Goal: Information Seeking & Learning: Understand process/instructions

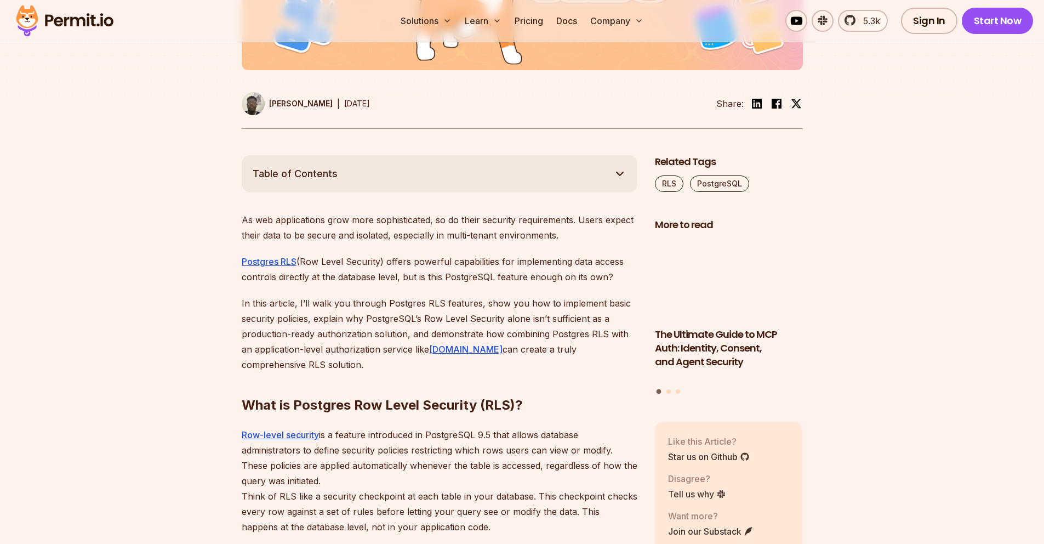
scroll to position [493, 0]
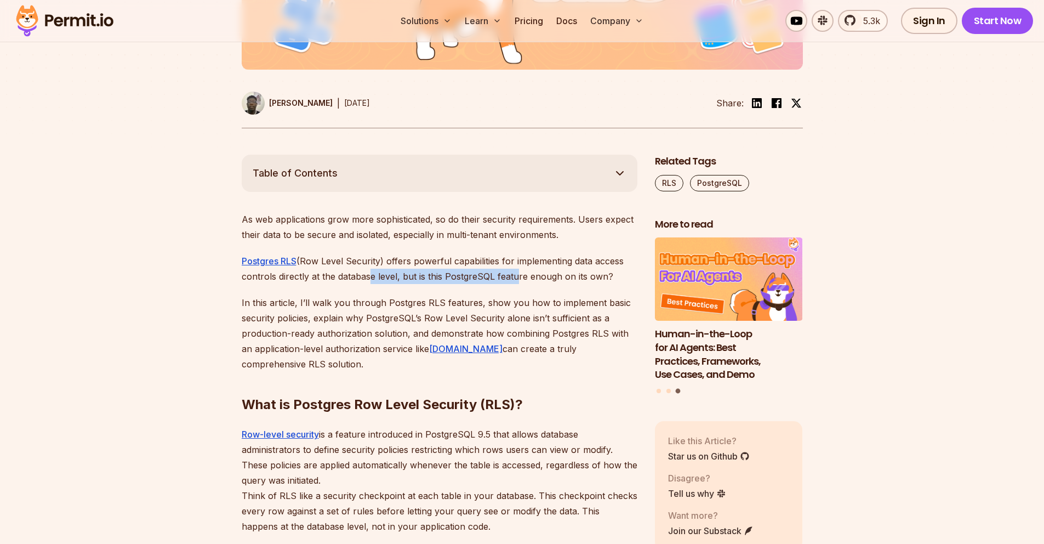
drag, startPoint x: 363, startPoint y: 279, endPoint x: 510, endPoint y: 272, distance: 147.0
click at [510, 272] on p "Postgres RLS (Row Level Security) offers powerful capabilities for implementing…" at bounding box center [440, 268] width 396 height 31
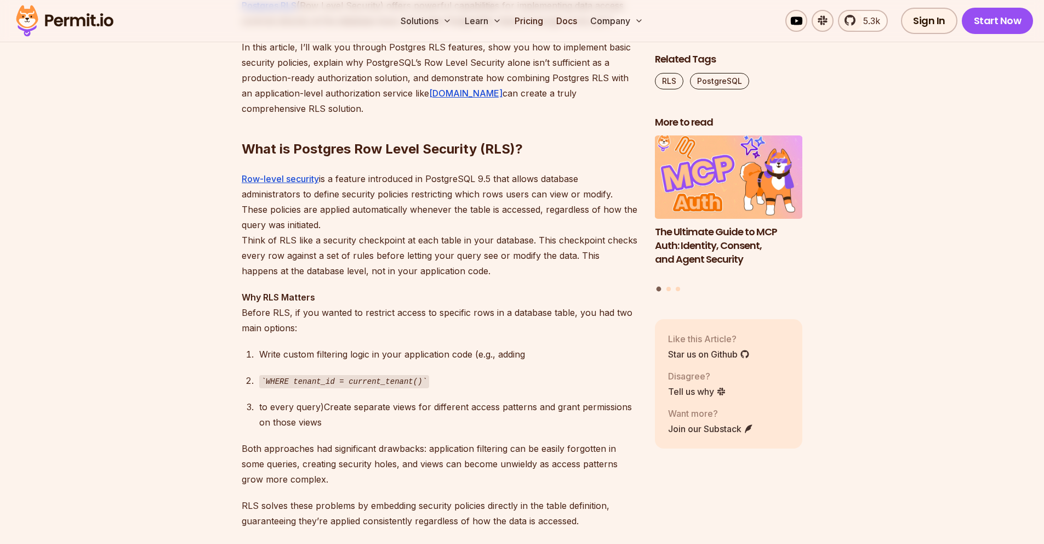
scroll to position [789, 0]
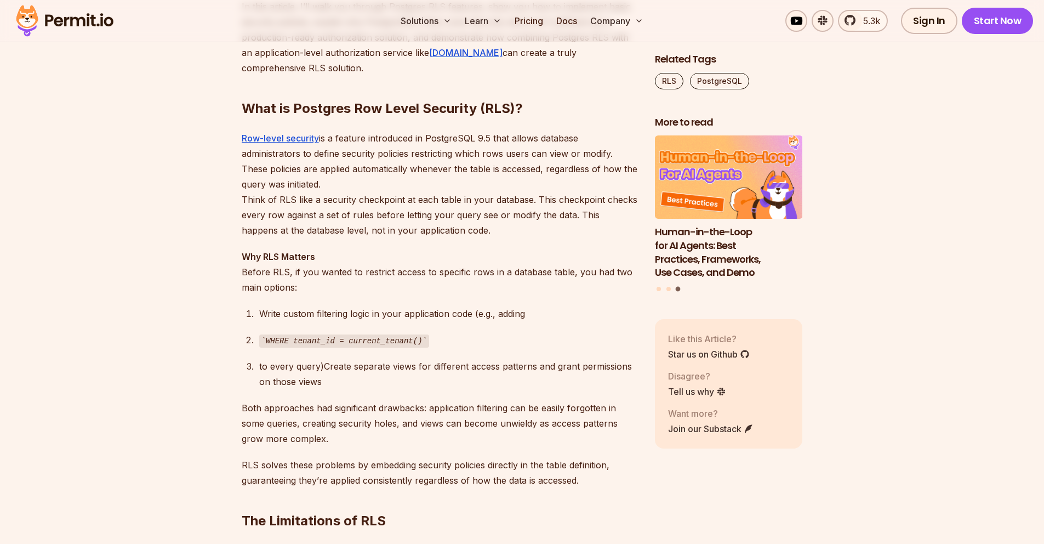
click at [568, 170] on p "Row-level security is a feature introduced in PostgreSQL 9.5 that allows databa…" at bounding box center [440, 183] width 396 height 107
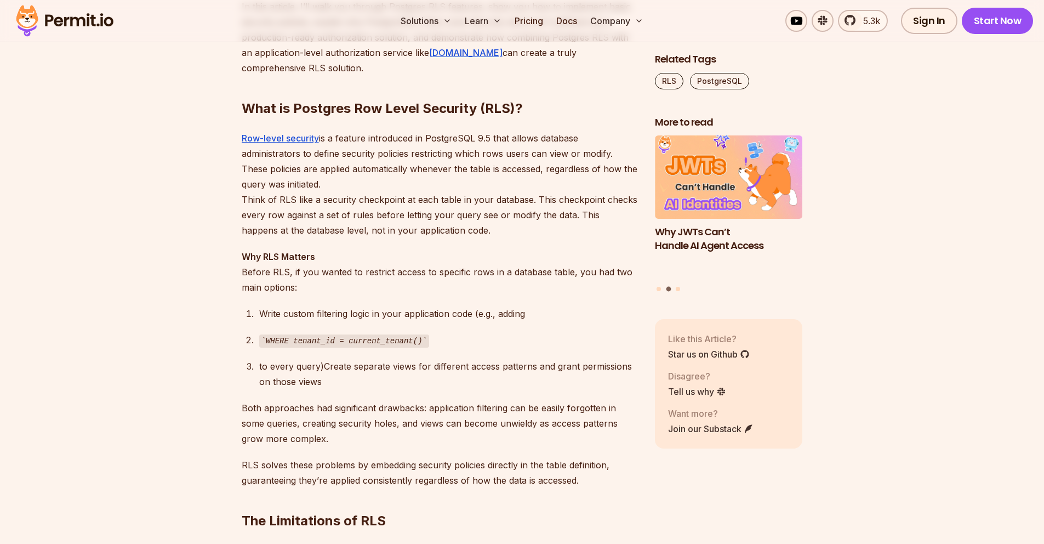
click at [616, 226] on p "Row-level security is a feature introduced in PostgreSQL 9.5 that allows databa…" at bounding box center [440, 183] width 396 height 107
click at [566, 169] on p "Row-level security is a feature introduced in PostgreSQL 9.5 that allows databa…" at bounding box center [440, 183] width 396 height 107
click at [617, 169] on p "Row-level security is a feature introduced in PostgreSQL 9.5 that allows databa…" at bounding box center [440, 183] width 396 height 107
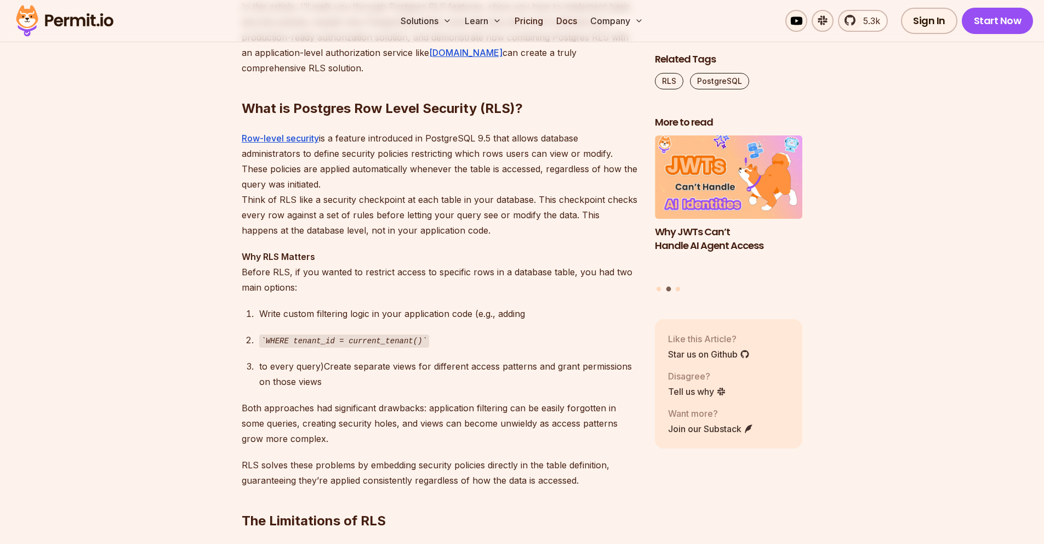
click at [563, 172] on p "Row-level security is a feature introduced in PostgreSQL 9.5 that allows databa…" at bounding box center [440, 183] width 396 height 107
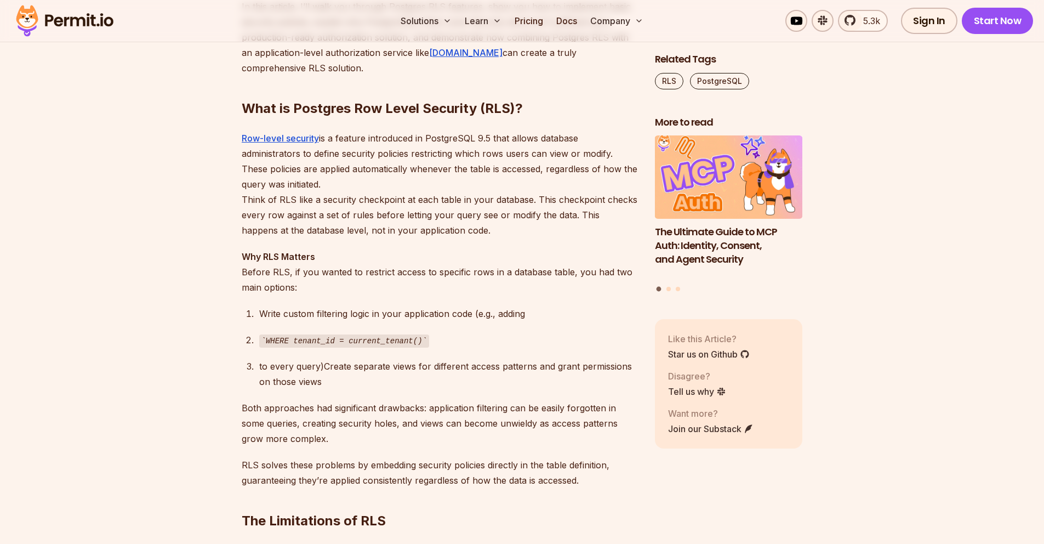
click at [513, 198] on p "Row-level security is a feature introduced in PostgreSQL 9.5 that allows databa…" at bounding box center [440, 183] width 396 height 107
click at [566, 185] on p "Row-level security is a feature introduced in PostgreSQL 9.5 that allows databa…" at bounding box center [440, 183] width 396 height 107
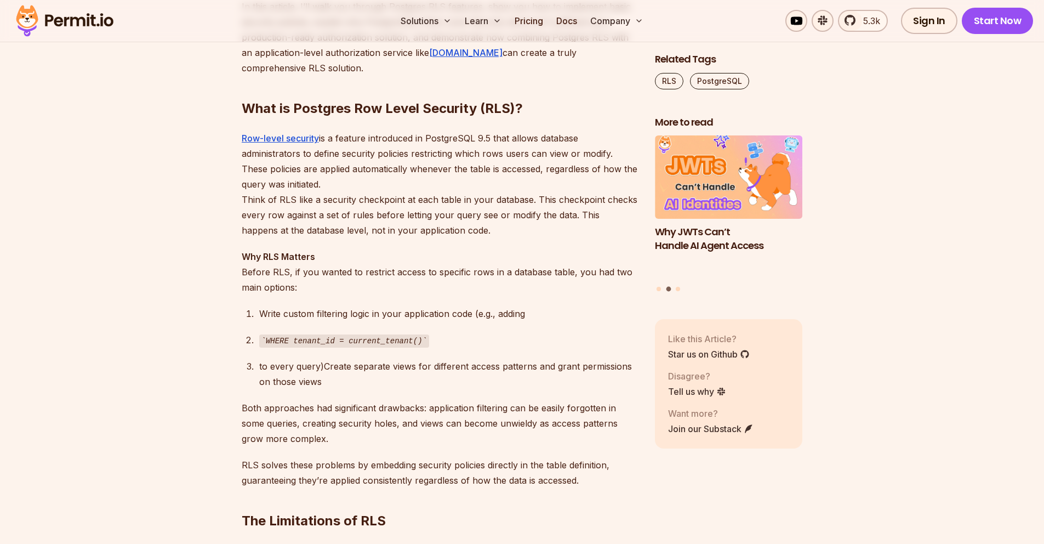
click at [557, 171] on p "Row-level security is a feature introduced in PostgreSQL 9.5 that allows databa…" at bounding box center [440, 183] width 396 height 107
click at [550, 175] on div at bounding box center [550, 175] width 0 height 0
click at [789, 238] on h3 "Why JWTs Can’t Handle AI Agent Access" at bounding box center [729, 238] width 148 height 27
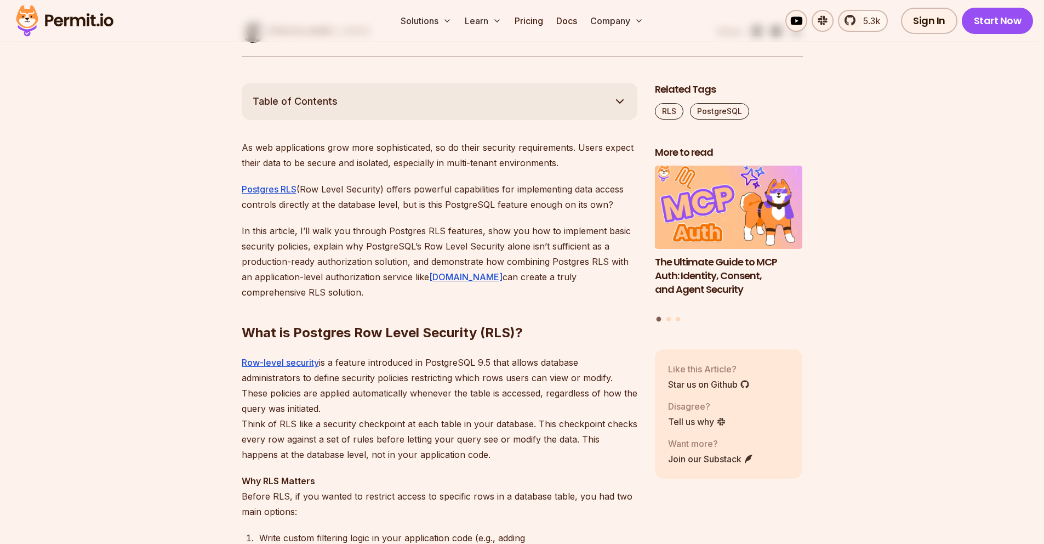
scroll to position [592, 0]
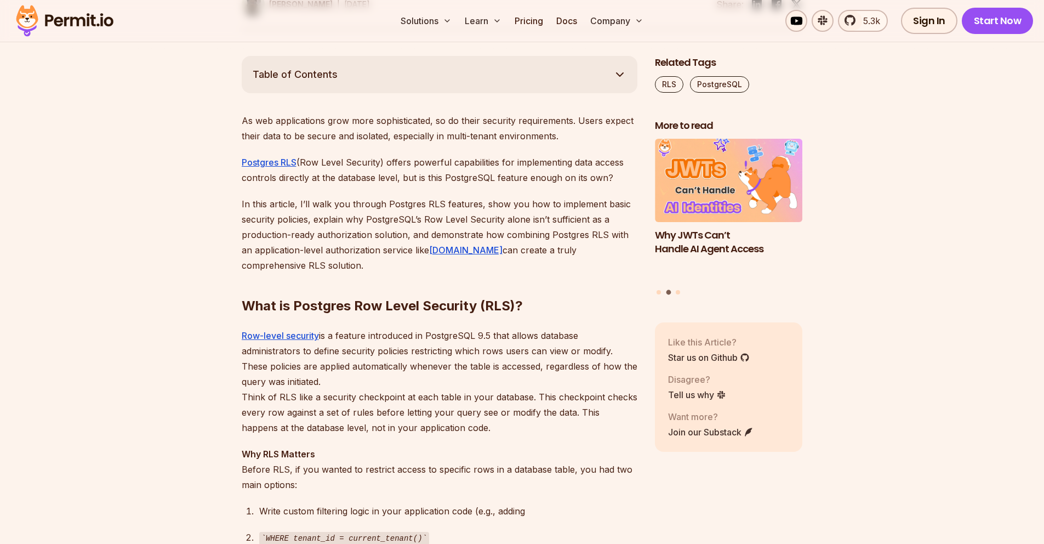
click at [554, 367] on p "Row-level security is a feature introduced in PostgreSQL 9.5 that allows databa…" at bounding box center [440, 381] width 396 height 107
click at [547, 372] on div at bounding box center [547, 372] width 0 height 0
click at [494, 385] on p "Row-level security is a feature introduced in PostgreSQL 9.5 that allows databa…" at bounding box center [440, 381] width 396 height 107
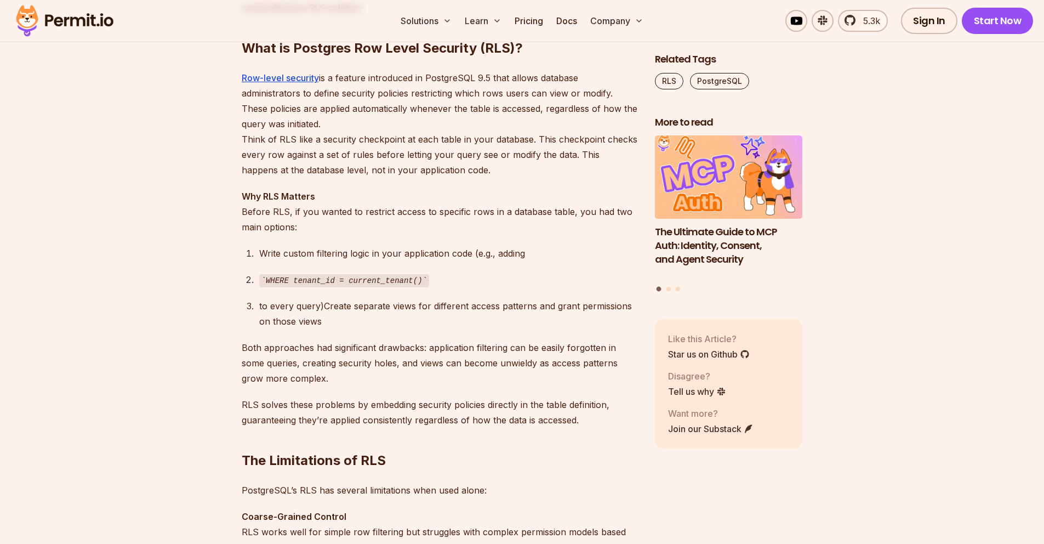
scroll to position [888, 0]
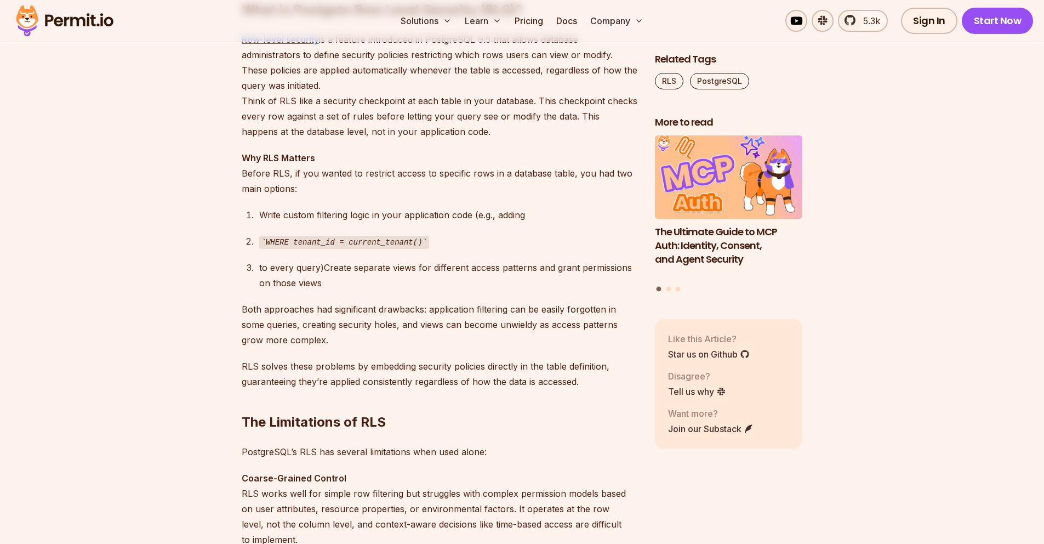
click at [391, 305] on p "Both approaches had significant drawbacks: application filtering can be easily …" at bounding box center [440, 324] width 396 height 46
click at [384, 288] on div at bounding box center [384, 288] width 0 height 0
click at [495, 342] on p "Both approaches had significant drawbacks: application filtering can be easily …" at bounding box center [440, 324] width 396 height 46
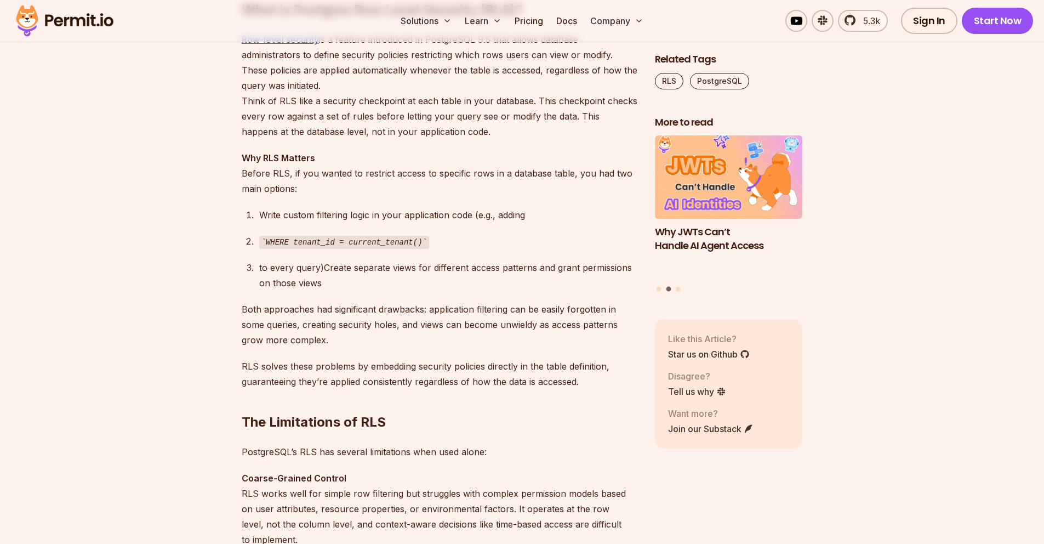
click at [517, 324] on p "Both approaches had significant drawbacks: application filtering can be easily …" at bounding box center [440, 324] width 396 height 46
click at [510, 304] on div at bounding box center [510, 304] width 0 height 0
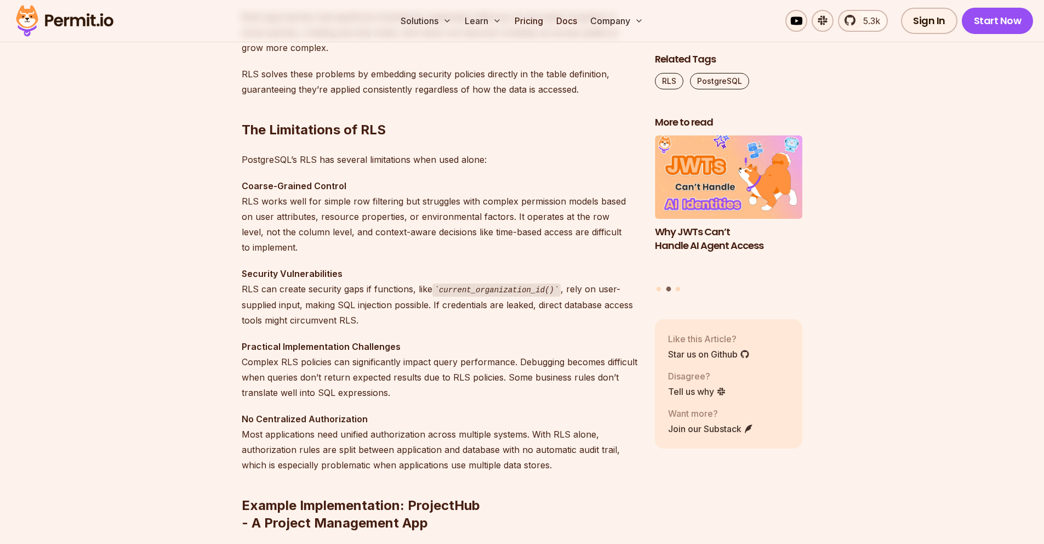
scroll to position [1184, 0]
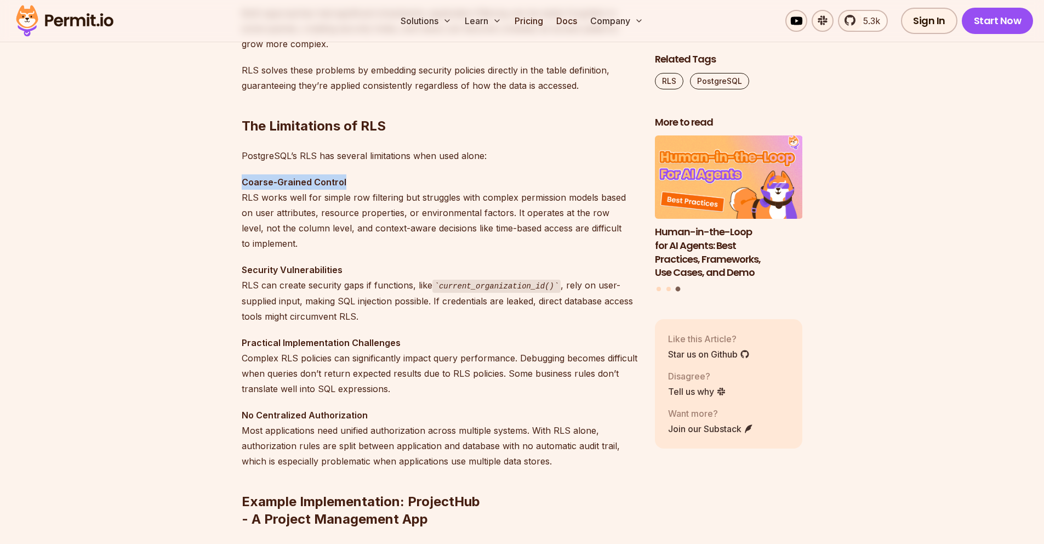
drag, startPoint x: 345, startPoint y: 180, endPoint x: 242, endPoint y: 178, distance: 103.6
click at [242, 178] on p "Coarse-Grained Control RLS works well for simple row filtering but struggles wi…" at bounding box center [440, 212] width 396 height 77
click at [235, 161] on div at bounding box center [235, 161] width 0 height 0
click at [485, 161] on p "PostgreSQL’s RLS has several limitations when used alone:" at bounding box center [440, 155] width 396 height 15
drag, startPoint x: 373, startPoint y: 229, endPoint x: 433, endPoint y: 232, distance: 60.3
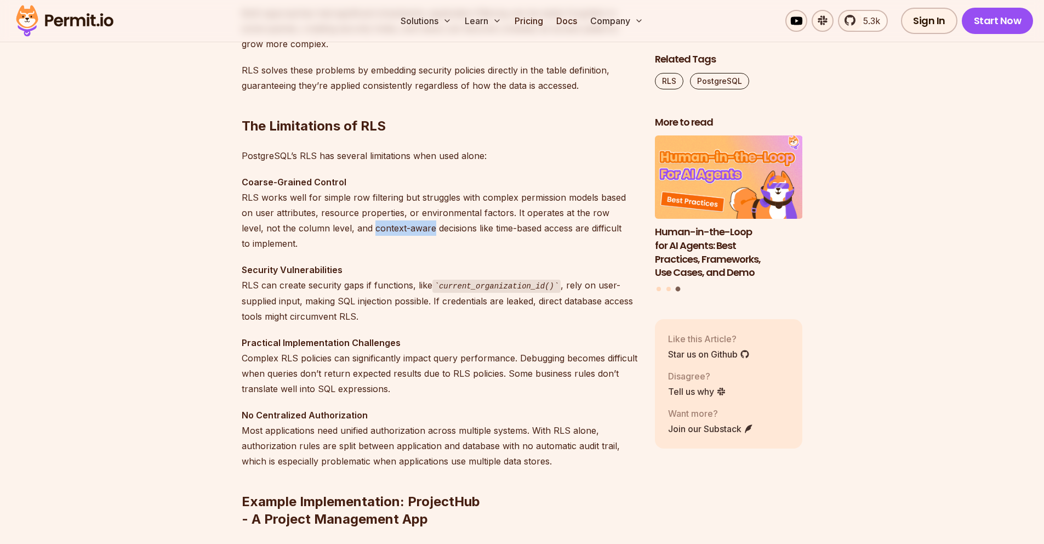
click at [433, 232] on p "Coarse-Grained Control RLS works well for simple row filtering but struggles wi…" at bounding box center [440, 212] width 396 height 77
click at [426, 234] on div at bounding box center [426, 234] width 0 height 0
click at [515, 248] on p "Coarse-Grained Control RLS works well for simple row filtering but struggles wi…" at bounding box center [440, 212] width 396 height 77
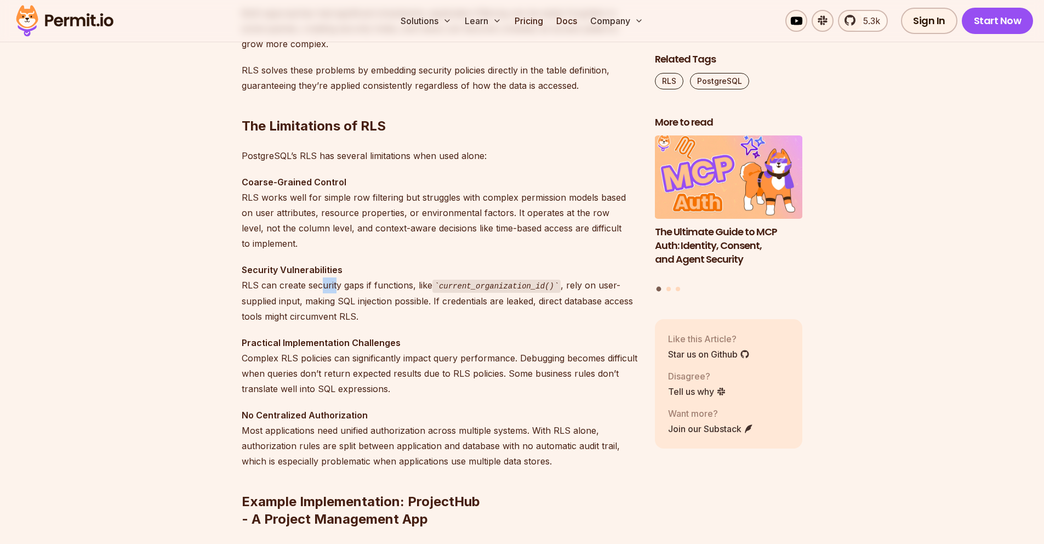
drag, startPoint x: 327, startPoint y: 283, endPoint x: 335, endPoint y: 284, distance: 8.3
click at [335, 284] on p "Security Vulnerabilities RLS can create security gaps if functions, like curren…" at bounding box center [440, 293] width 396 height 62
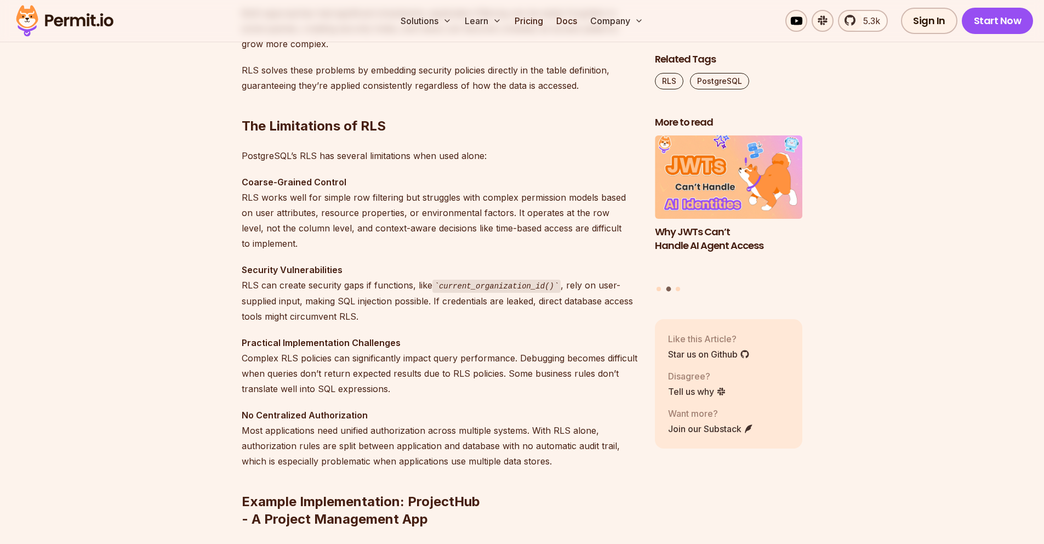
click at [352, 286] on p "Security Vulnerabilities RLS can create security gaps if functions, like curren…" at bounding box center [440, 293] width 396 height 62
click at [345, 291] on div at bounding box center [345, 291] width 0 height 0
click at [435, 306] on p "Security Vulnerabilities RLS can create security gaps if functions, like curren…" at bounding box center [440, 293] width 396 height 62
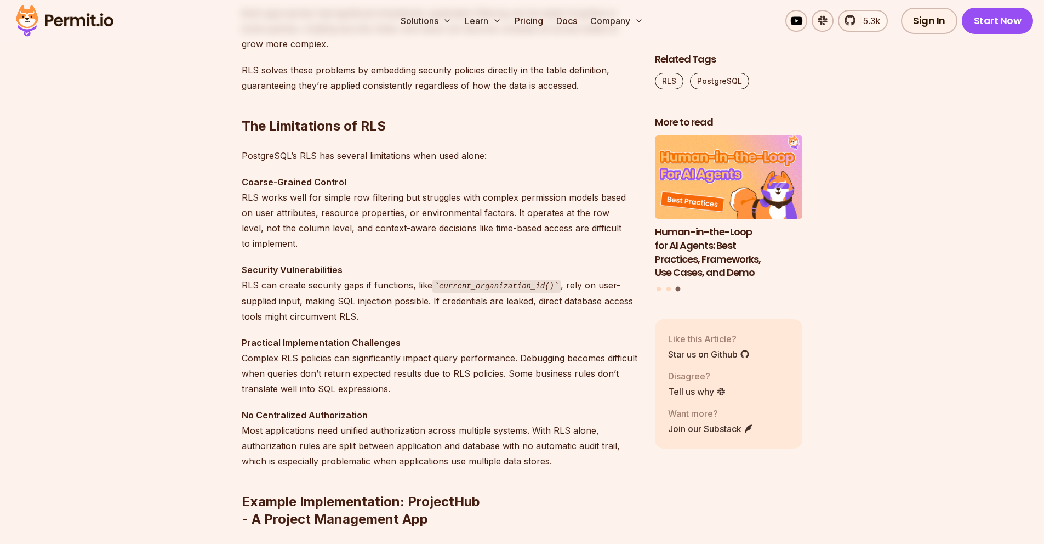
click at [573, 288] on p "Security Vulnerabilities RLS can create security gaps if functions, like curren…" at bounding box center [440, 293] width 396 height 62
click at [566, 291] on div at bounding box center [566, 291] width 0 height 0
click at [535, 319] on p "Security Vulnerabilities RLS can create security gaps if functions, like curren…" at bounding box center [440, 293] width 396 height 62
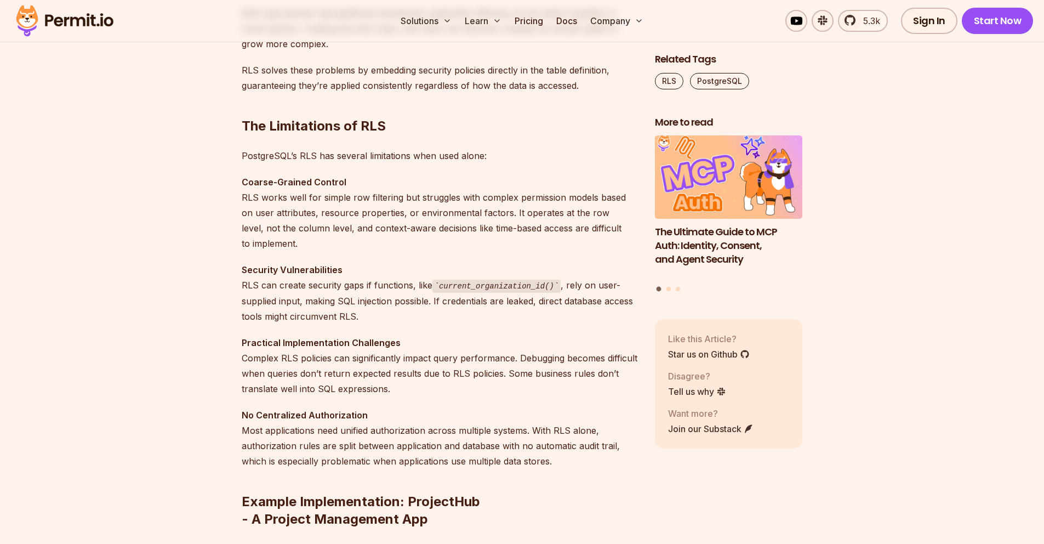
click at [311, 318] on p "Security Vulnerabilities RLS can create security gaps if functions, like curren…" at bounding box center [440, 293] width 396 height 62
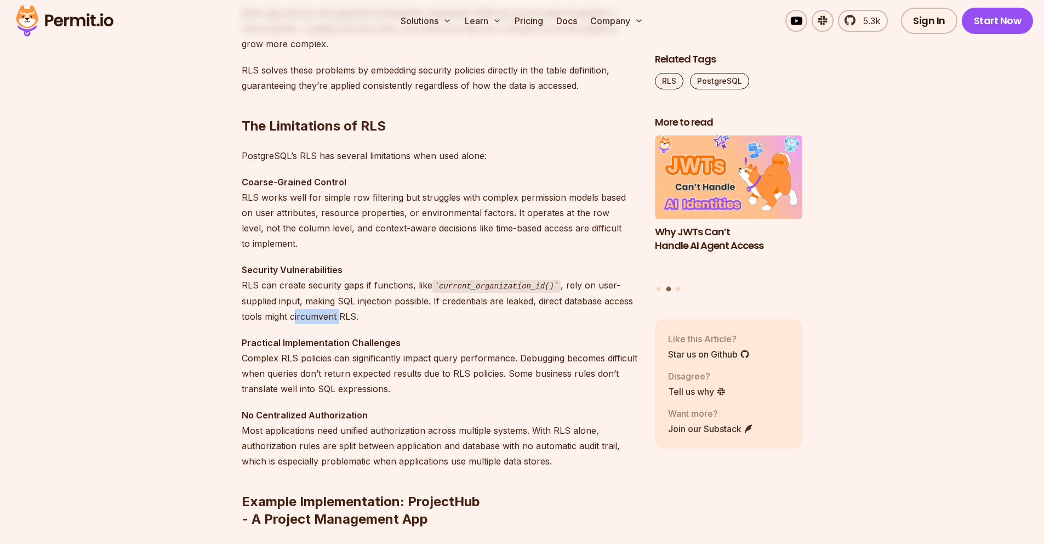
click at [309, 316] on p "Security Vulnerabilities RLS can create security gaps if functions, like curren…" at bounding box center [440, 293] width 396 height 62
click at [302, 322] on div at bounding box center [302, 322] width 0 height 0
click at [483, 319] on p "Security Vulnerabilities RLS can create security gaps if functions, like curren…" at bounding box center [440, 293] width 396 height 62
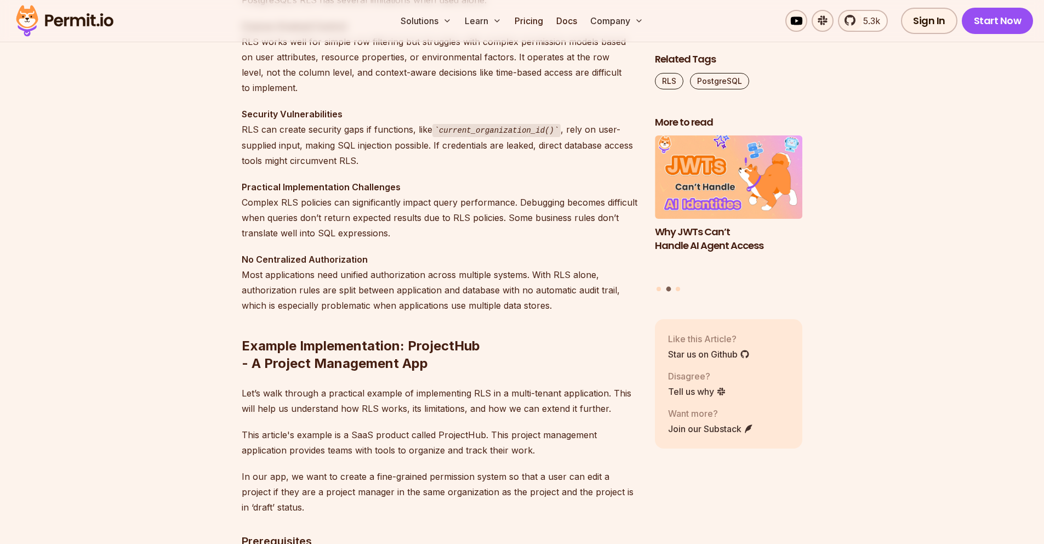
scroll to position [1381, 0]
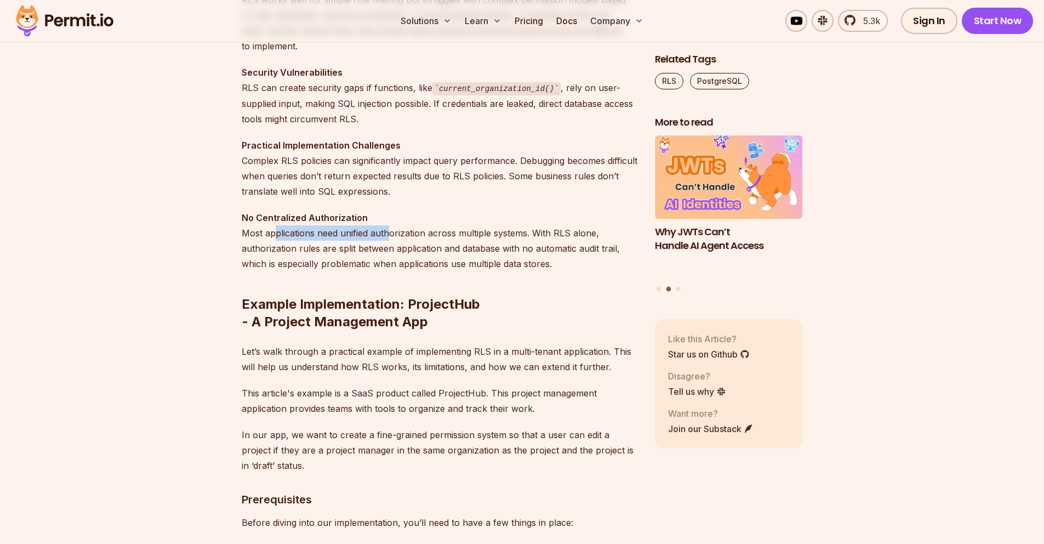
drag, startPoint x: 276, startPoint y: 231, endPoint x: 389, endPoint y: 231, distance: 112.9
click at [389, 231] on p "No Centralized Authorization Most applications need unified authorization acros…" at bounding box center [440, 240] width 396 height 61
click at [402, 233] on p "No Centralized Authorization Most applications need unified authorization acros…" at bounding box center [440, 240] width 396 height 61
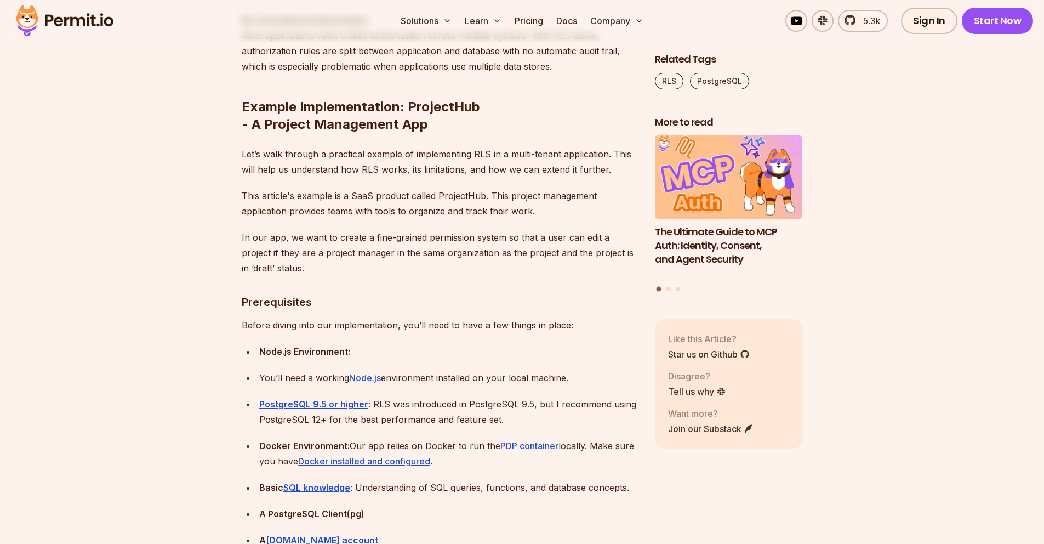
scroll to position [1677, 0]
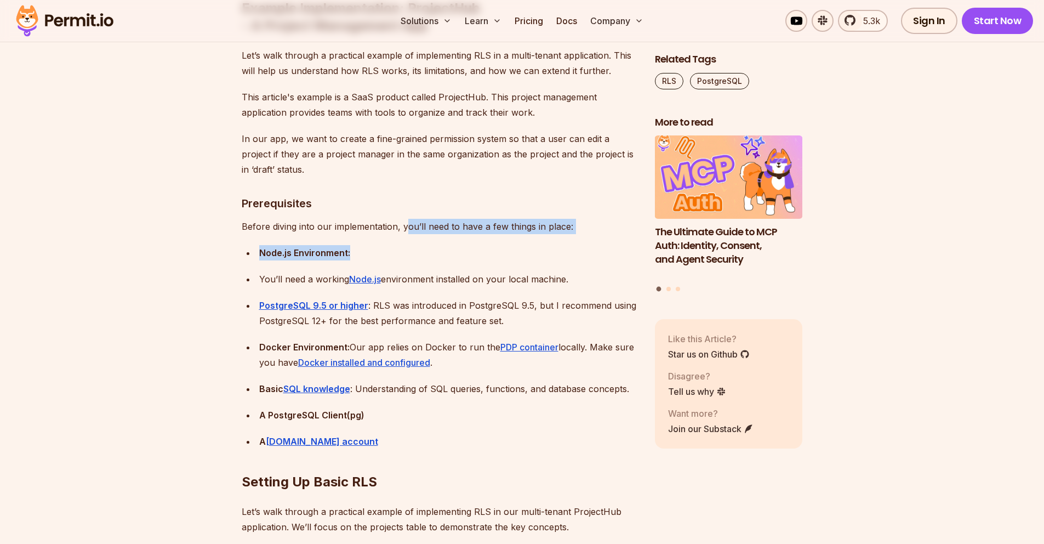
drag, startPoint x: 448, startPoint y: 259, endPoint x: 504, endPoint y: 241, distance: 58.8
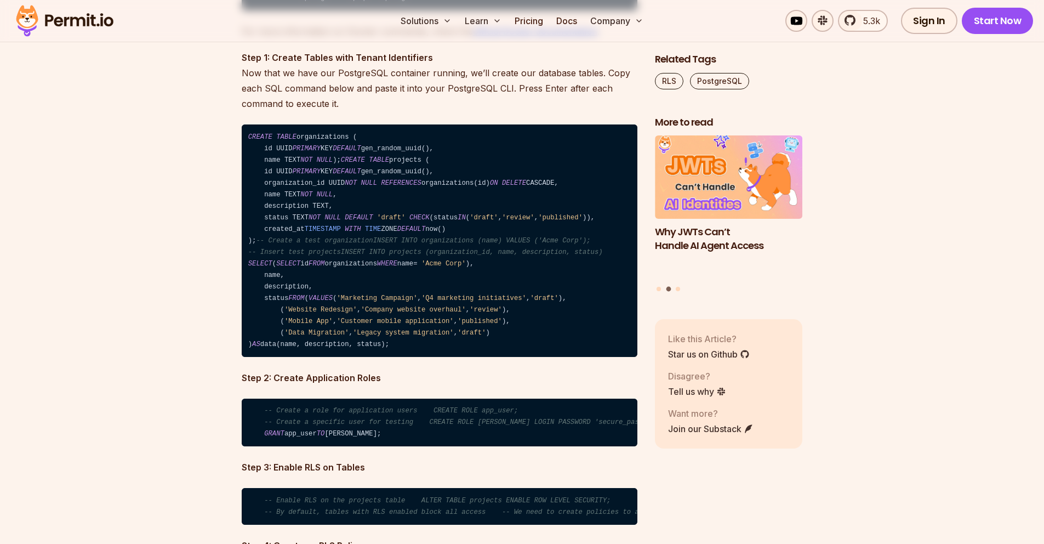
scroll to position [2466, 0]
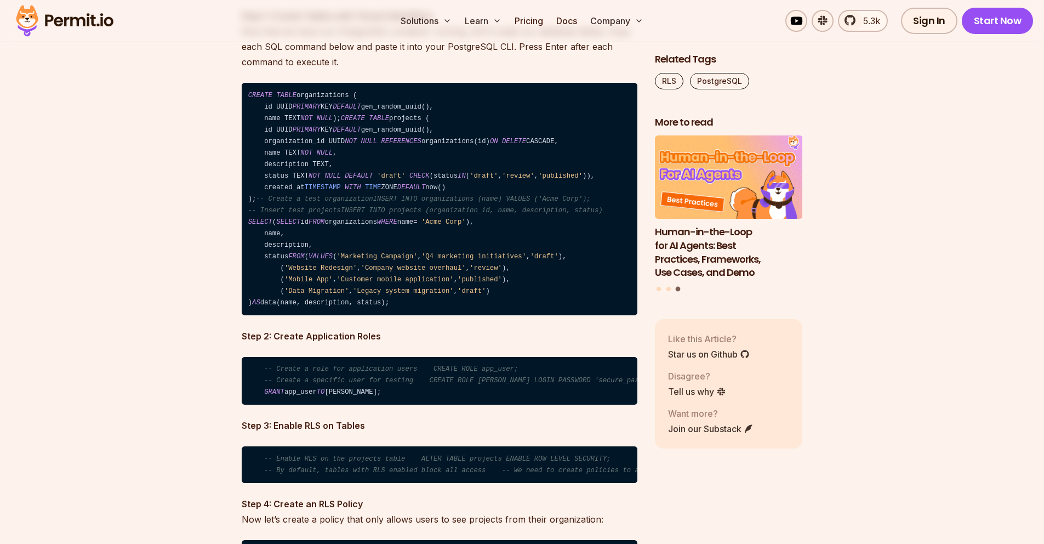
drag, startPoint x: 409, startPoint y: 370, endPoint x: 240, endPoint y: 90, distance: 327.0
copy code "CREATE TABLE organizations ( id UUID PRIMARY KEY DEFAULT gen_random_uuid(), nam…"
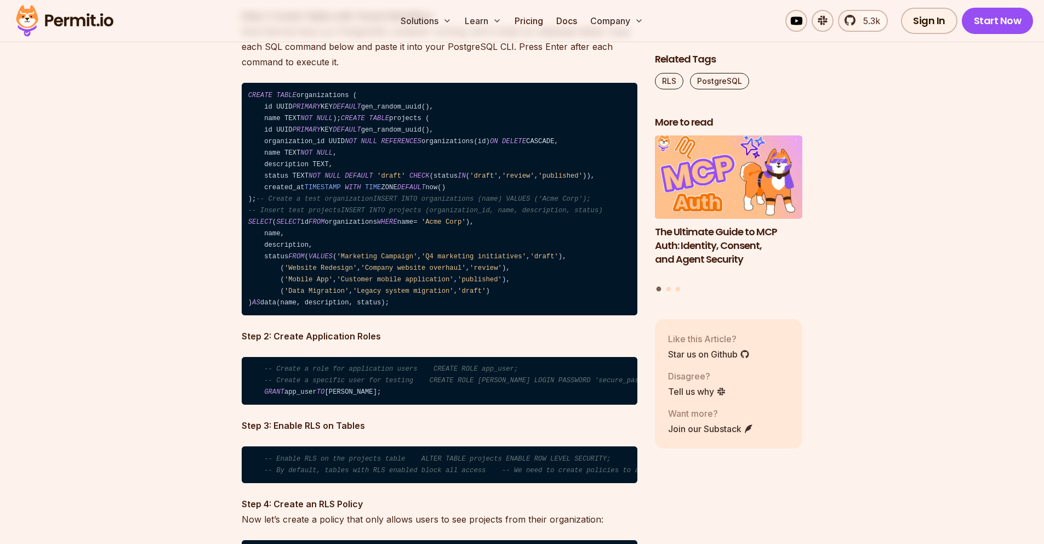
click at [523, 315] on code "CREATE TABLE organizations ( id UUID PRIMARY KEY DEFAULT gen_random_uuid(), nam…" at bounding box center [440, 199] width 396 height 232
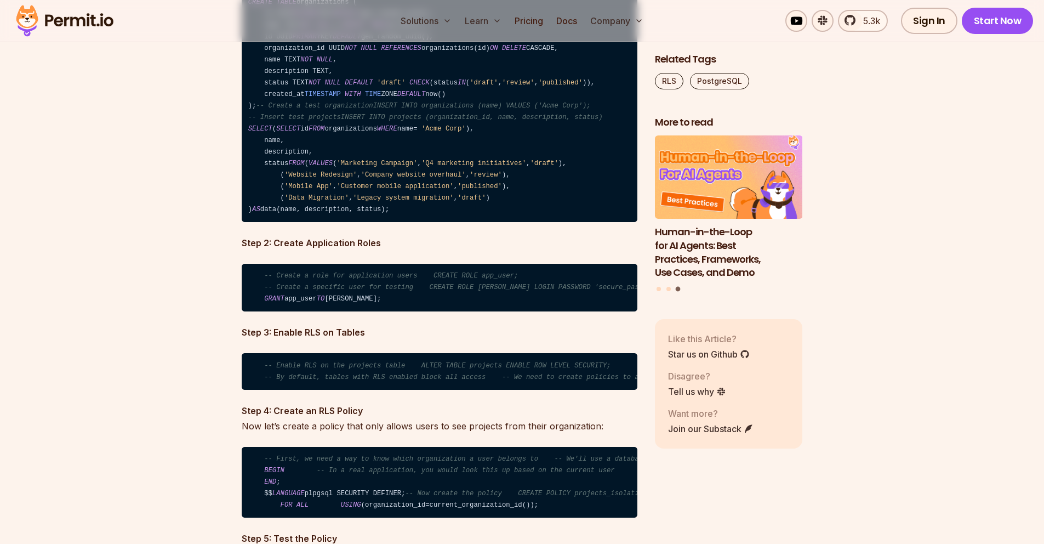
scroll to position [2565, 0]
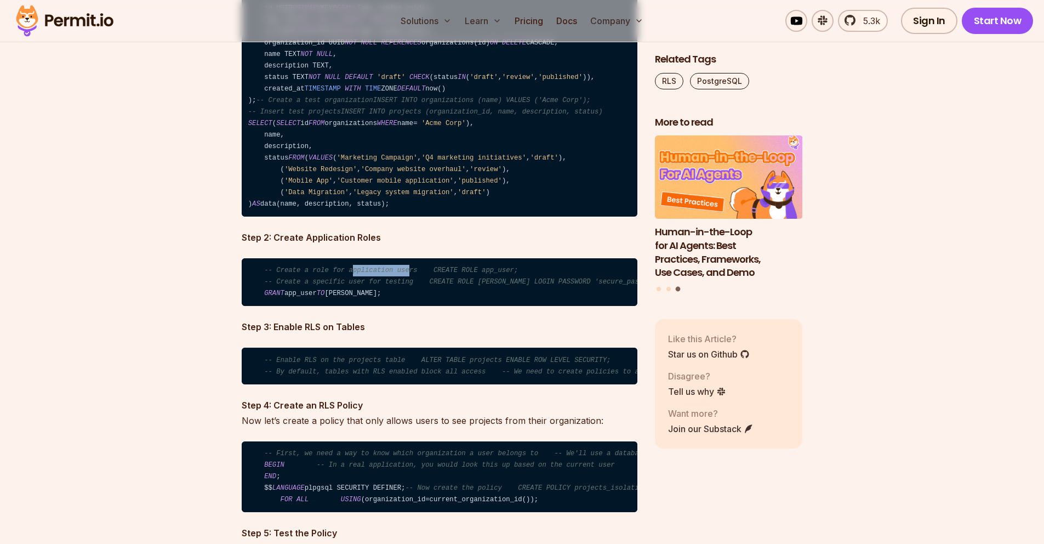
drag, startPoint x: 361, startPoint y: 342, endPoint x: 409, endPoint y: 341, distance: 47.7
click at [409, 274] on span "-- Create a role for application users CREATE ROLE app_user;" at bounding box center [391, 270] width 254 height 8
click at [460, 274] on span "-- Create a role for application users CREATE ROLE app_user;" at bounding box center [391, 270] width 254 height 8
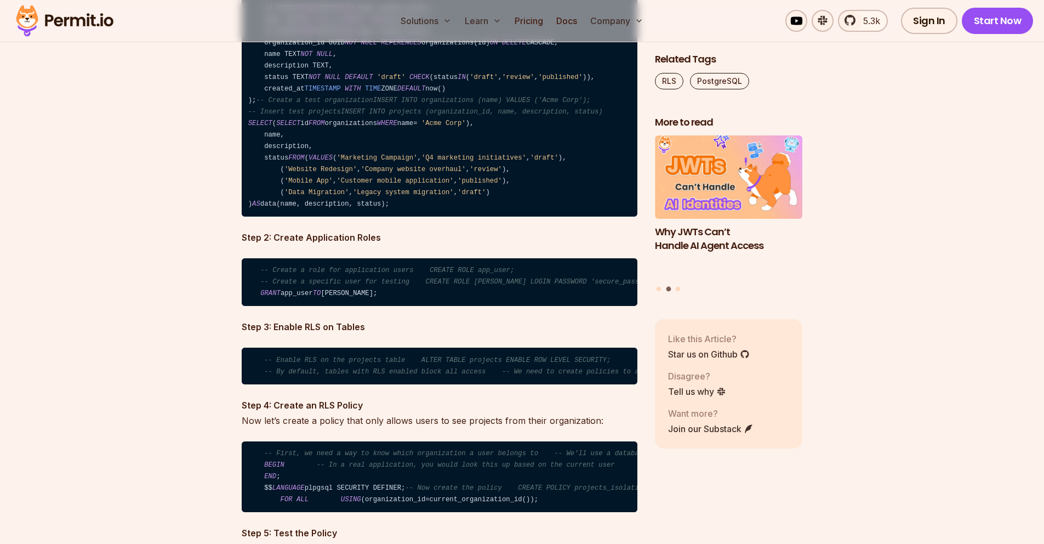
scroll to position [0, 4]
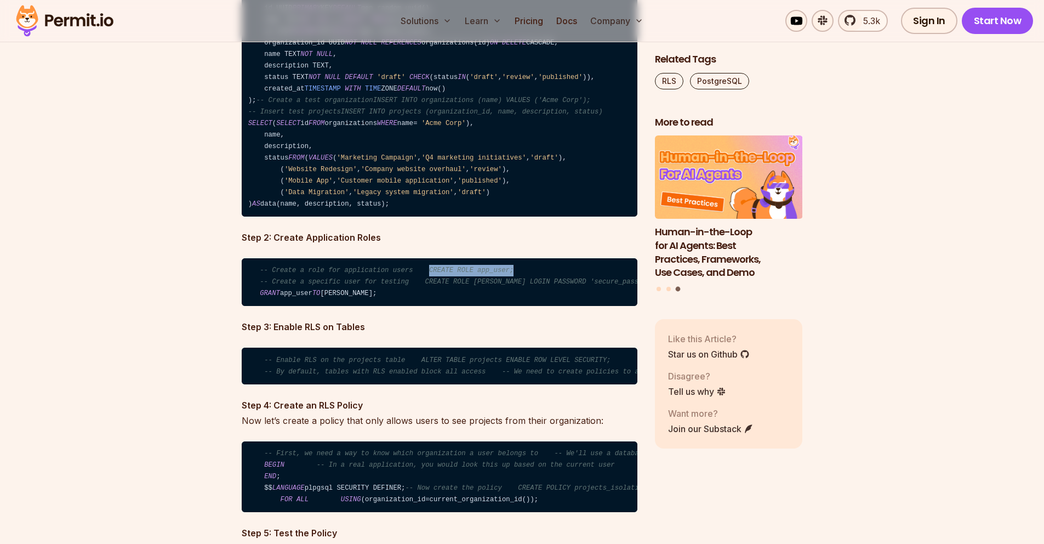
drag, startPoint x: 429, startPoint y: 336, endPoint x: 516, endPoint y: 339, distance: 87.7
click at [516, 306] on code "-- Create a role for application users CREATE ROLE app_user; -- Create a specif…" at bounding box center [440, 282] width 396 height 48
copy span "CREATE ROLE app_user;"
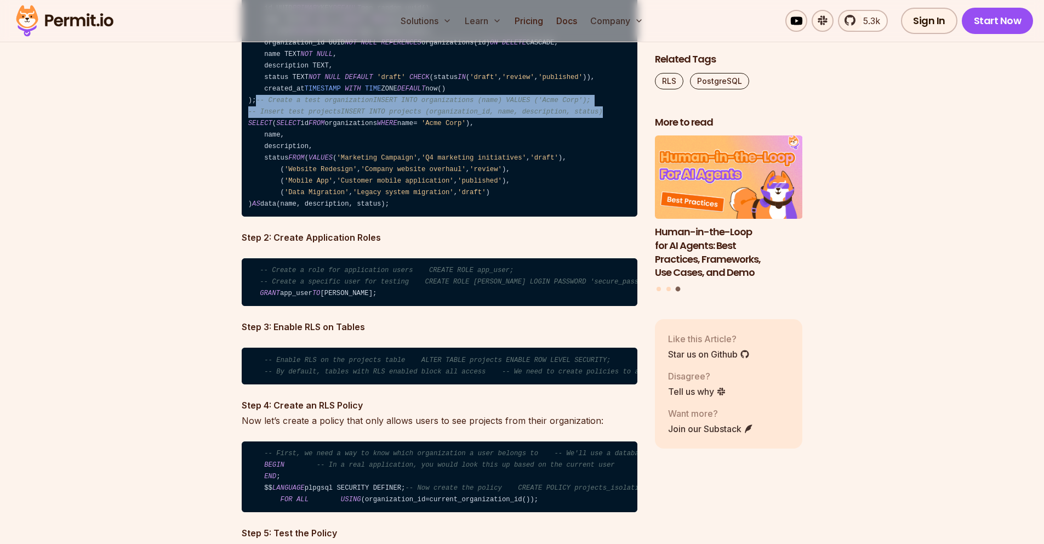
drag, startPoint x: 609, startPoint y: 134, endPoint x: 223, endPoint y: 122, distance: 386.0
copy code "-- Create a test organizationINSERT INTO organizations (name) VALUES ('Acme Cor…"
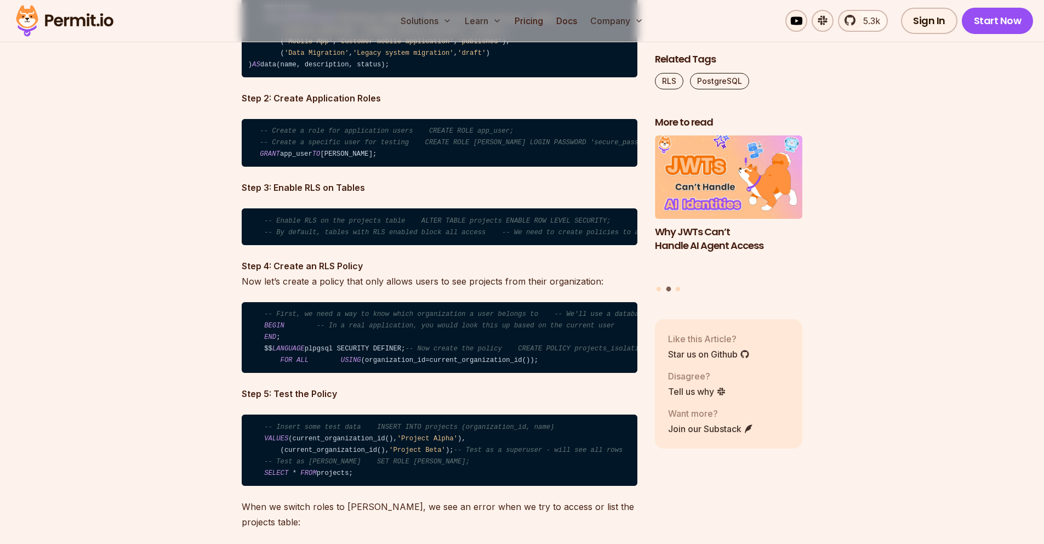
scroll to position [2663, 0]
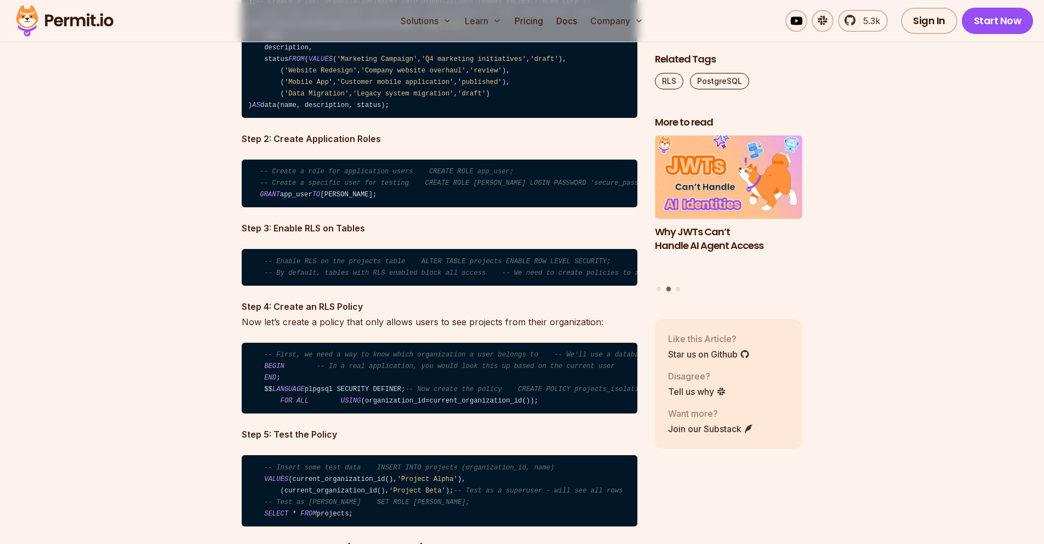
drag, startPoint x: 417, startPoint y: 275, endPoint x: 428, endPoint y: 277, distance: 11.1
click at [428, 208] on code "-- Create a role for application users CREATE ROLE app_user; -- Create a specif…" at bounding box center [440, 183] width 396 height 48
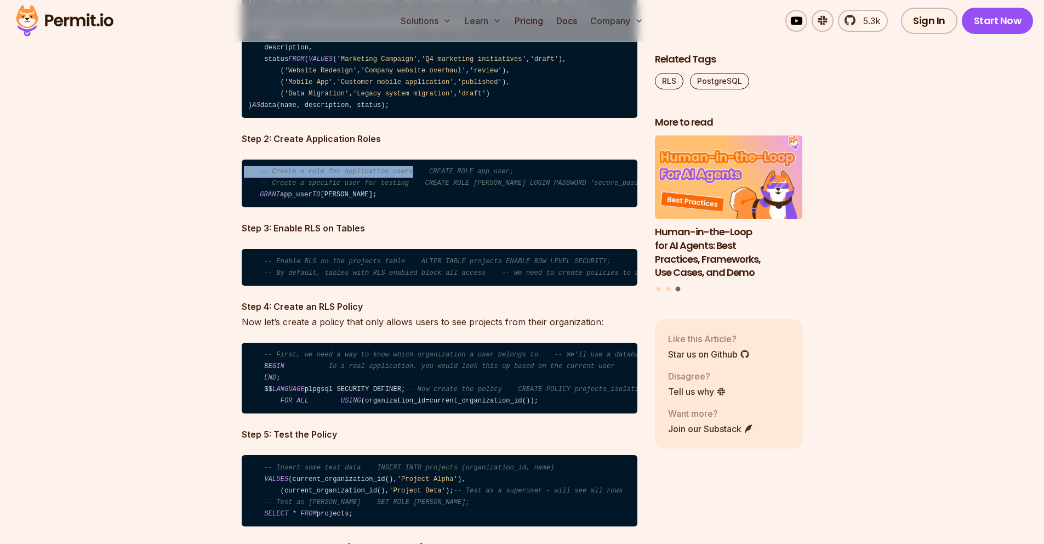
scroll to position [0, 0]
drag, startPoint x: 415, startPoint y: 239, endPoint x: 307, endPoint y: 241, distance: 107.4
click at [307, 175] on span "-- Create a role for application users CREATE ROLE app_user;" at bounding box center [391, 172] width 254 height 8
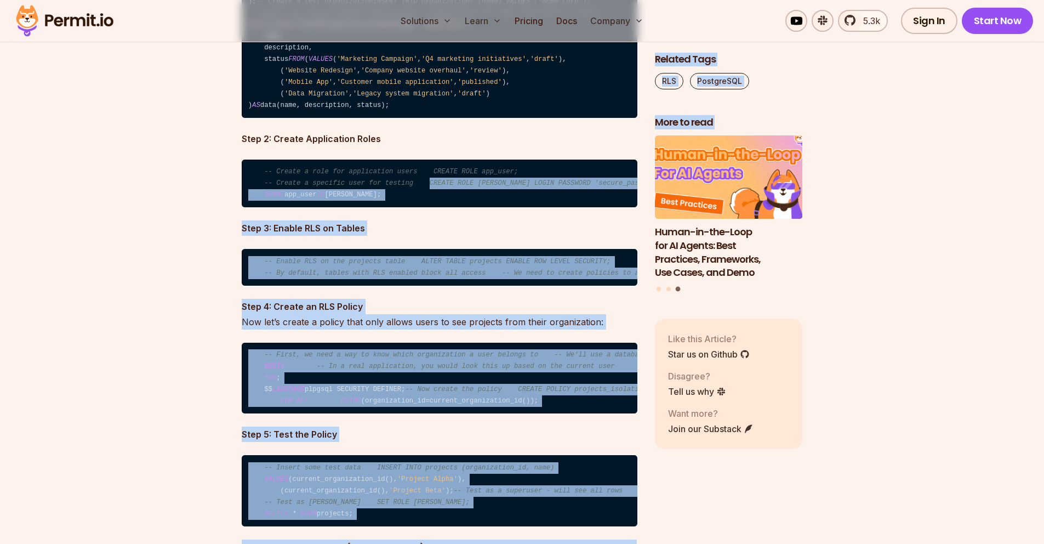
scroll to position [0, 4]
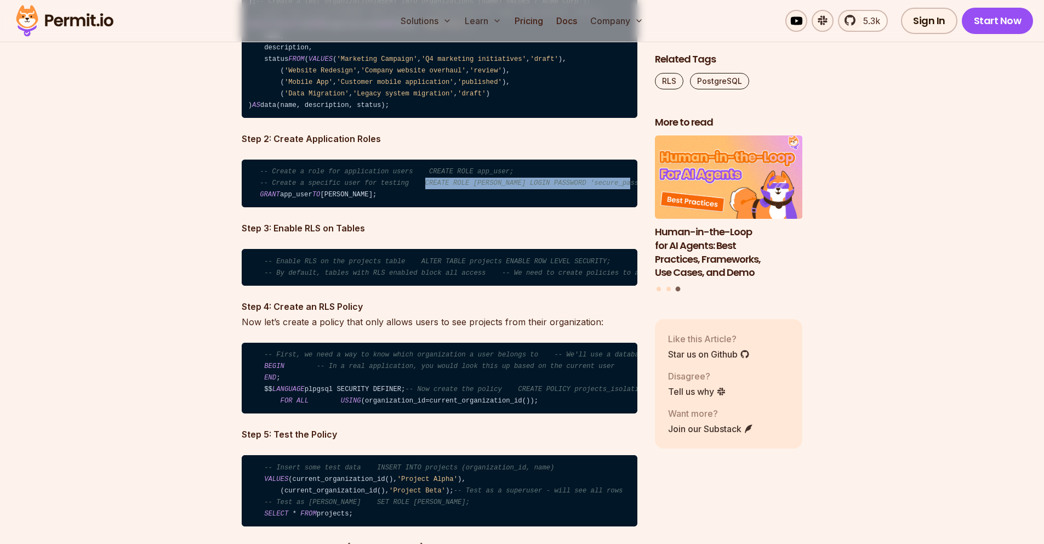
drag, startPoint x: 429, startPoint y: 250, endPoint x: 634, endPoint y: 247, distance: 204.4
click at [634, 208] on code "-- Create a role for application users CREATE ROLE app_user; -- Create a specif…" at bounding box center [440, 183] width 396 height 48
copy span "CREATE ROLE alice LOGIN PASSWORD 'secure_password';"
drag, startPoint x: 396, startPoint y: 347, endPoint x: 467, endPoint y: 350, distance: 71.3
click at [467, 277] on span "-- By default, tables with RLS enabled block all access -- We need to create po…" at bounding box center [491, 273] width 455 height 8
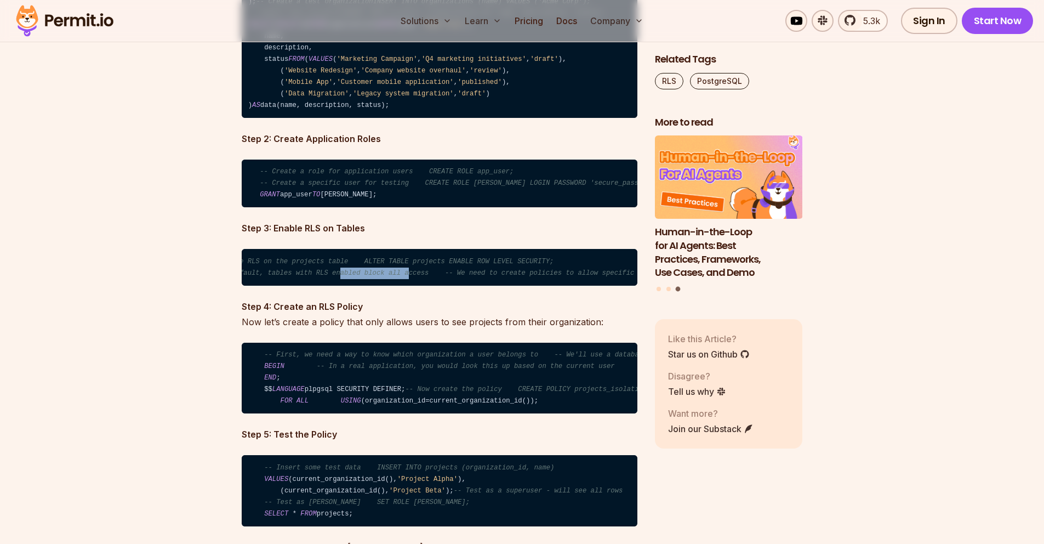
scroll to position [0, 48]
drag, startPoint x: 374, startPoint y: 337, endPoint x: 566, endPoint y: 344, distance: 191.9
click at [566, 286] on code "-- Enable RLS on the projects table ALTER TABLE projects ENABLE ROW LEVEL SECUR…" at bounding box center [440, 267] width 396 height 37
copy span "ALTER TABLE projects ENABLE ROW LEVEL SECURITY;"
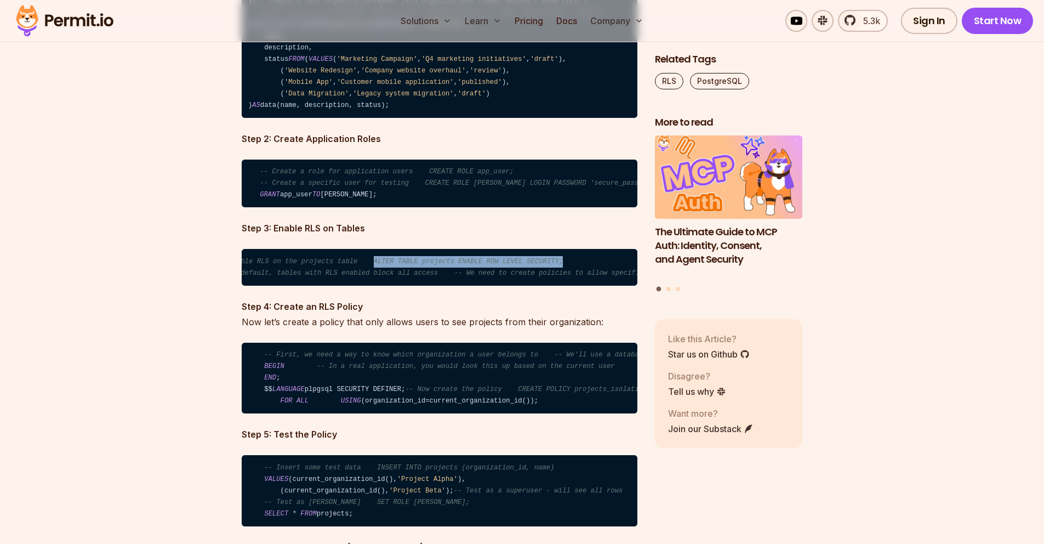
scroll to position [2762, 0]
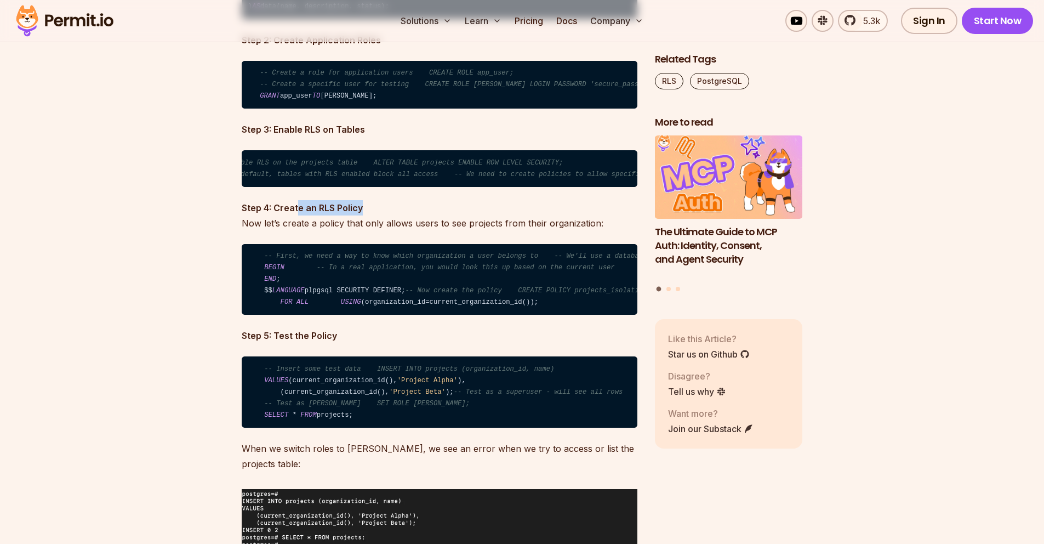
drag, startPoint x: 333, startPoint y: 295, endPoint x: 447, endPoint y: 300, distance: 113.5
click at [447, 231] on p "Step 4: Create an RLS Policy Now let’s create a policy that only allows users t…" at bounding box center [440, 215] width 396 height 31
click at [324, 231] on p "Step 4: Create an RLS Policy Now let’s create a policy that only allows users t…" at bounding box center [440, 215] width 396 height 31
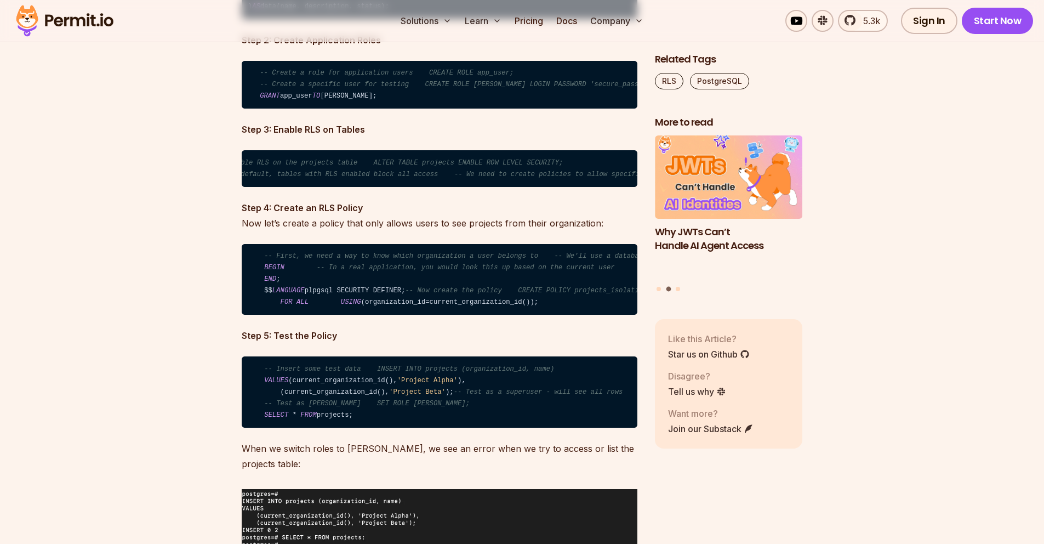
drag, startPoint x: 562, startPoint y: 401, endPoint x: 214, endPoint y: 334, distance: 354.4
copy code "-- First, we need a way to know which organization a user belongs to -- We'll u…"
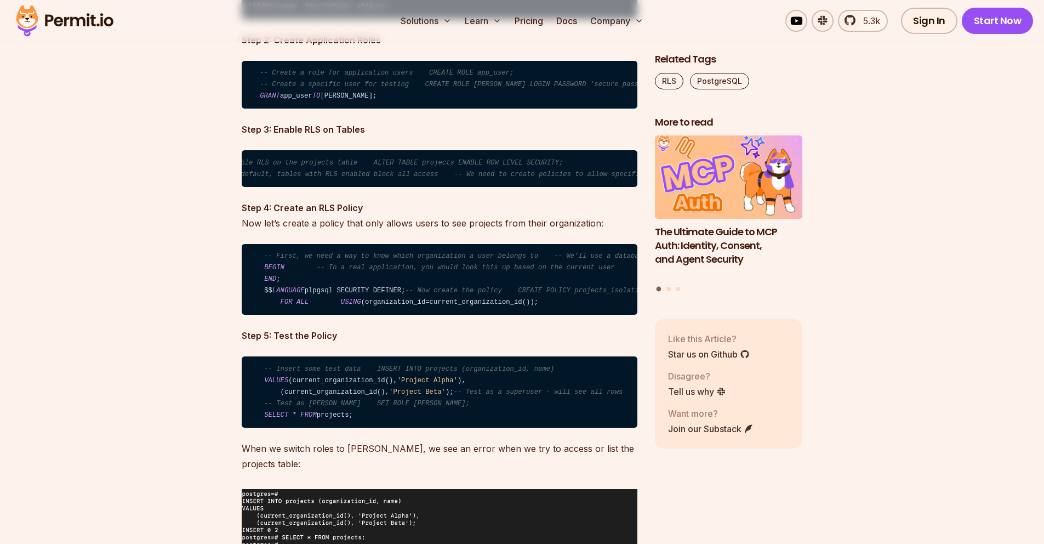
click at [573, 315] on code "-- First, we need a way to know which organization a user belongs to -- We'll u…" at bounding box center [440, 279] width 396 height 71
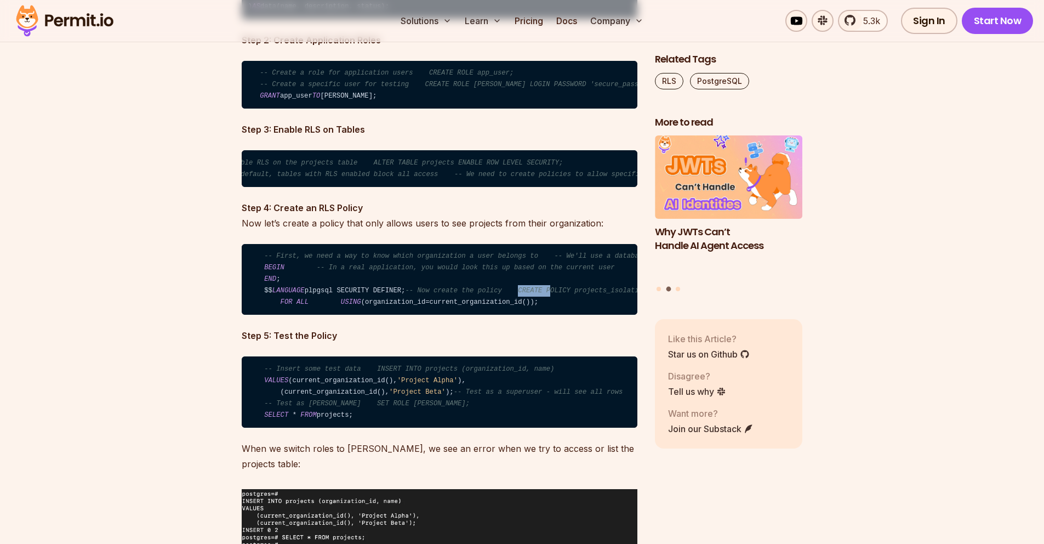
drag, startPoint x: 379, startPoint y: 385, endPoint x: 409, endPoint y: 384, distance: 30.2
click at [409, 294] on span "-- Now create the policy CREATE POLICY projects_isolation_policy ON projects" at bounding box center [564, 291] width 318 height 8
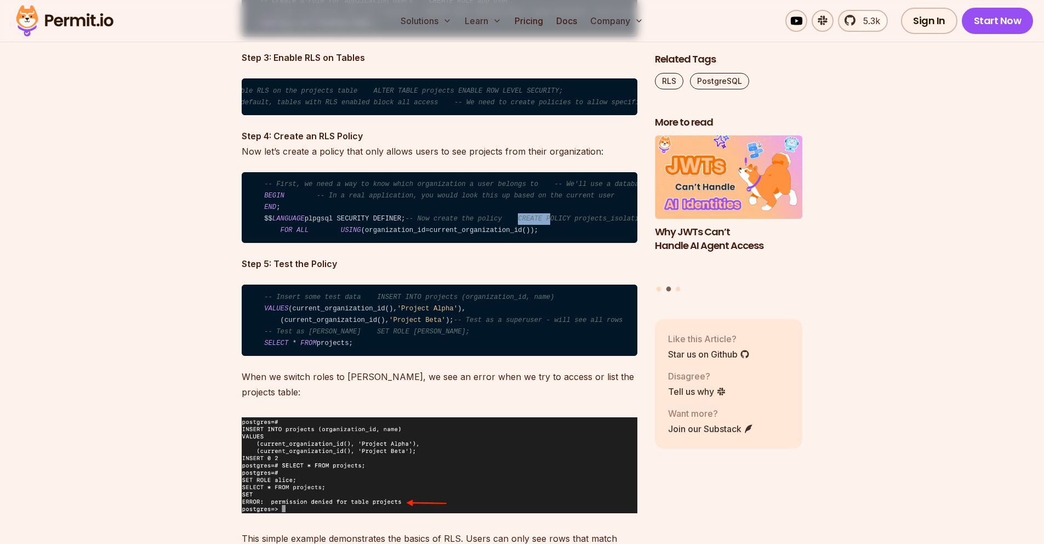
scroll to position [2861, 0]
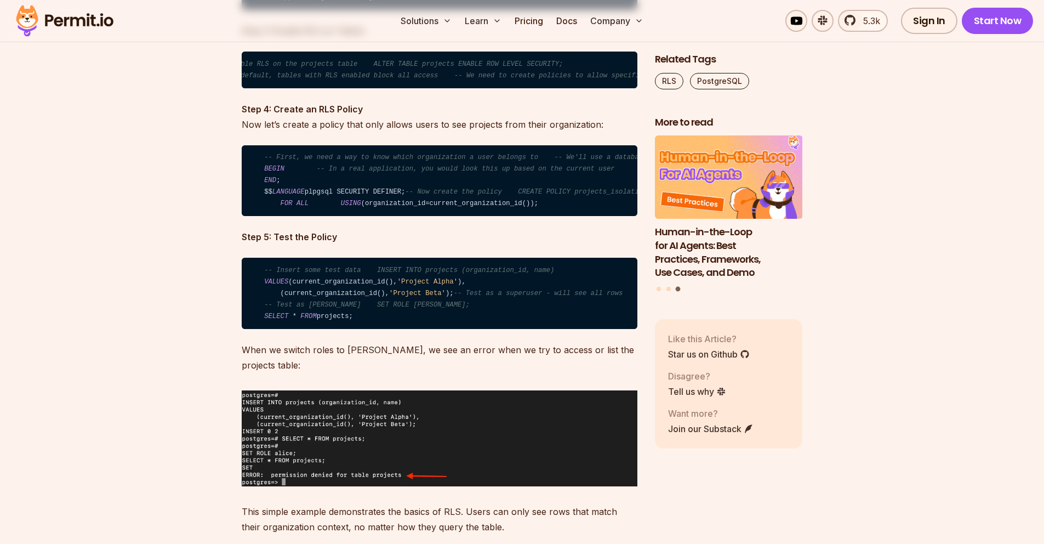
click at [428, 196] on span "-- Now create the policy CREATE POLICY projects_isolation_policy ON projects" at bounding box center [564, 192] width 318 height 8
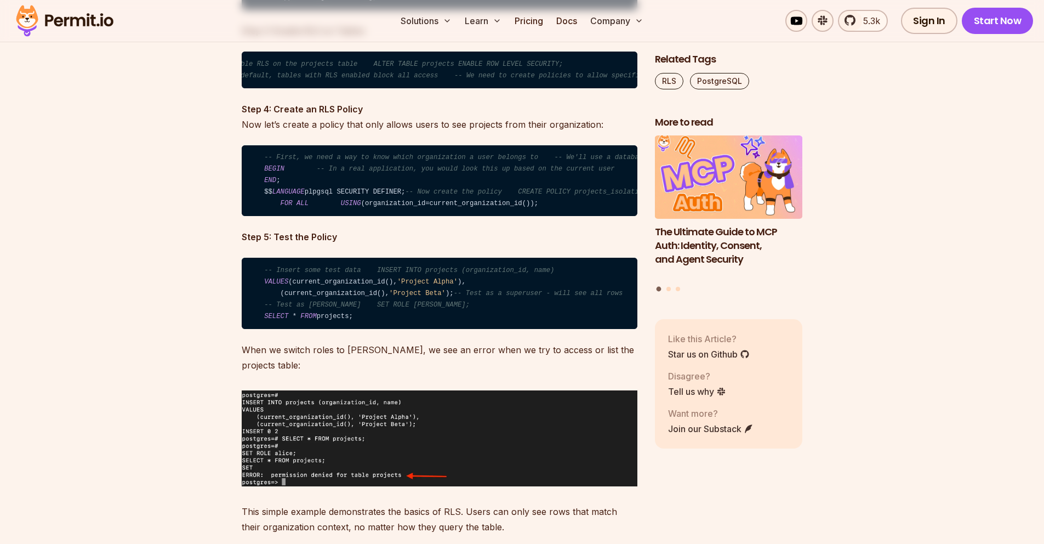
drag, startPoint x: 378, startPoint y: 286, endPoint x: 592, endPoint y: 302, distance: 214.9
click at [592, 216] on code "-- First, we need a way to know which organization a user belongs to -- We'll u…" at bounding box center [440, 180] width 396 height 71
copy code "CREATE POLICY projects_isolation_policy ON projects FOR ALL USING (organization…"
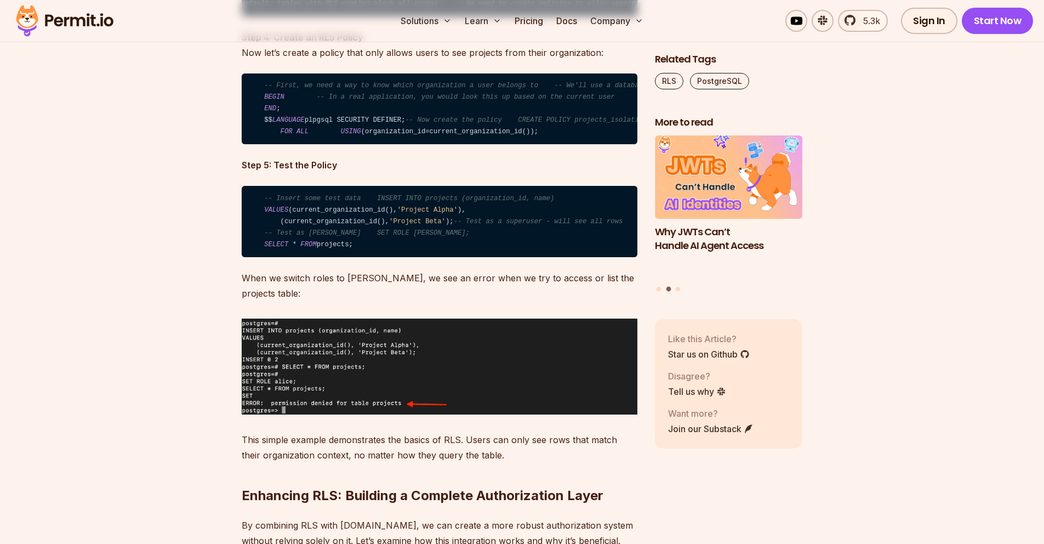
scroll to position [2959, 0]
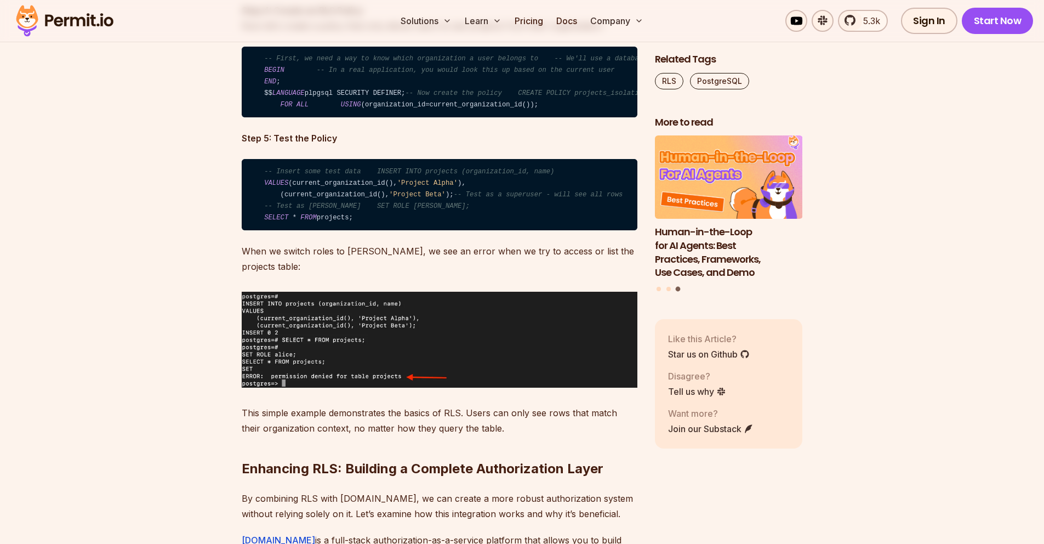
drag, startPoint x: 374, startPoint y: 345, endPoint x: 273, endPoint y: 298, distance: 110.6
click at [273, 230] on code "-- Insert some test data INSERT INTO projects (organization_id, name) VALUES (c…" at bounding box center [440, 194] width 396 height 71
click at [515, 230] on code "-- Insert some test data INSERT INTO projects (organization_id, name) VALUES (c…" at bounding box center [440, 194] width 396 height 71
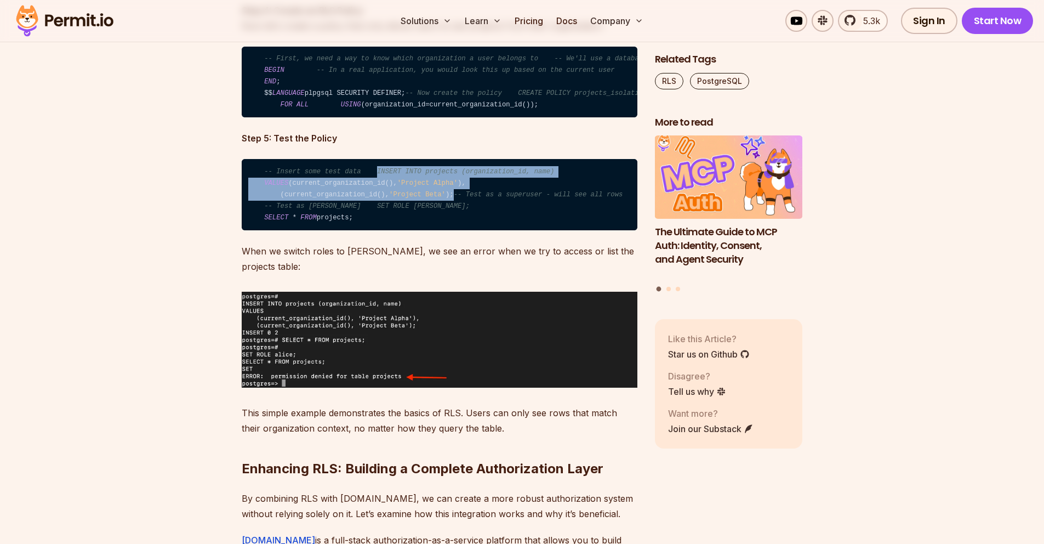
drag, startPoint x: 378, startPoint y: 276, endPoint x: 488, endPoint y: 309, distance: 115.0
click at [488, 230] on code "-- Insert some test data INSERT INTO projects (organization_id, name) VALUES (c…" at bounding box center [440, 194] width 396 height 71
copy code "INSERT INTO projects (organization_id, name) VALUES (current_organization_id(),…"
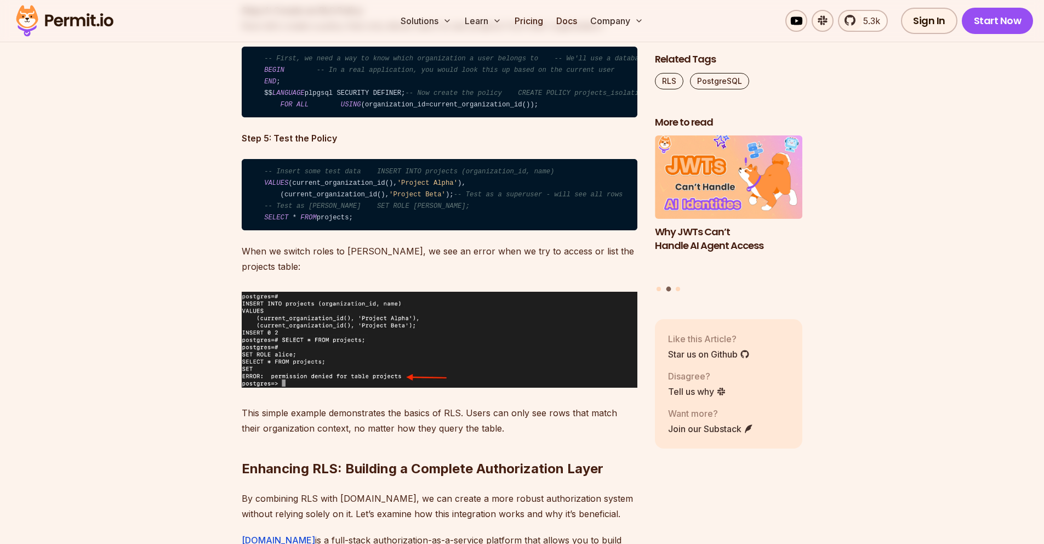
click at [411, 230] on code "-- Insert some test data INSERT INTO projects (organization_id, name) VALUES (c…" at bounding box center [440, 194] width 396 height 71
drag, startPoint x: 346, startPoint y: 335, endPoint x: 419, endPoint y: 351, distance: 74.1
click at [419, 230] on code "-- Insert some test data INSERT INTO projects (organization_id, name) VALUES (c…" at bounding box center [440, 194] width 396 height 71
copy code "SET ROLE alice; SELECT * FROM projects;"
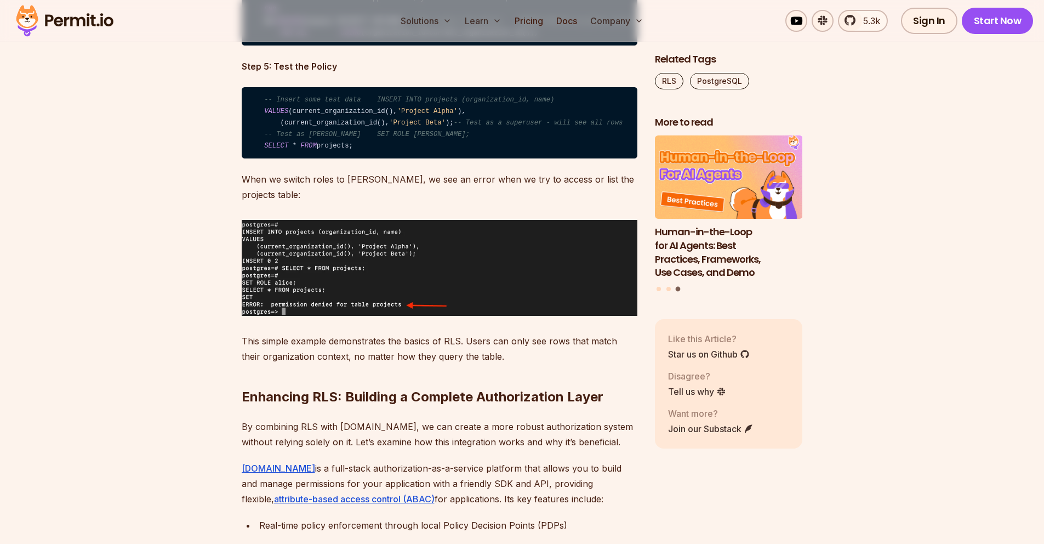
scroll to position [3058, 0]
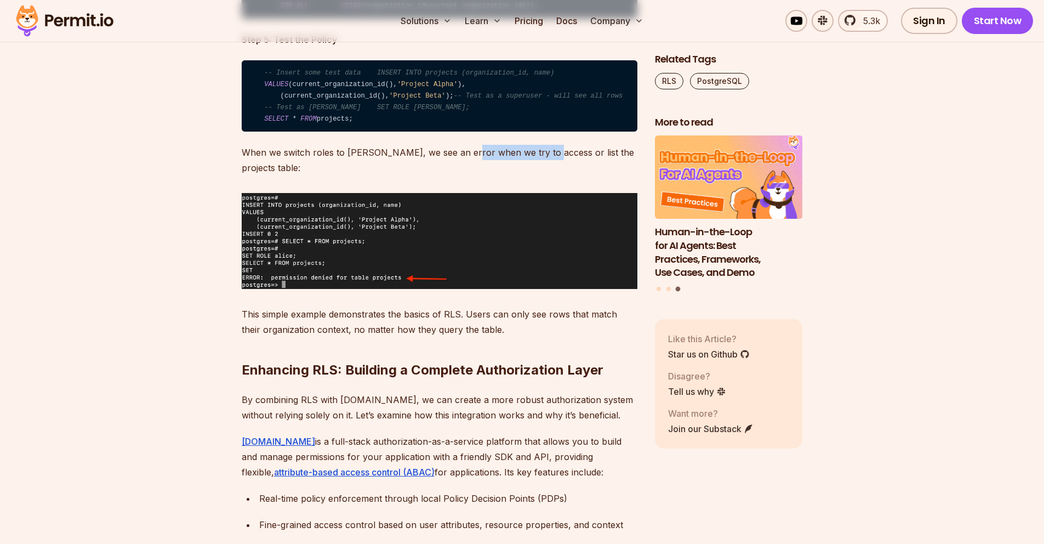
drag, startPoint x: 461, startPoint y: 280, endPoint x: 537, endPoint y: 282, distance: 75.6
click at [537, 175] on p "When we switch roles to [PERSON_NAME], we see an error when we try to access or…" at bounding box center [440, 160] width 396 height 31
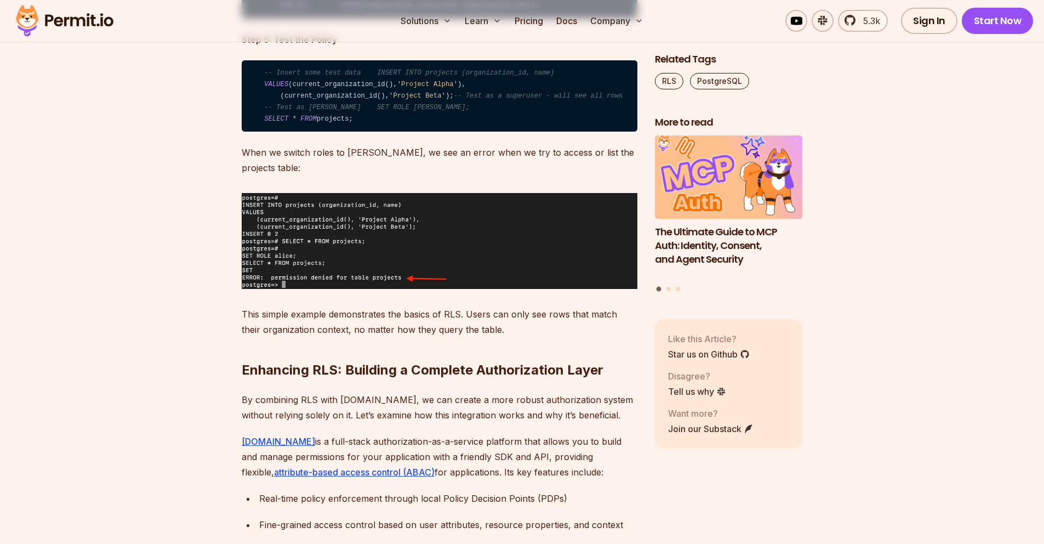
click at [575, 175] on p "When we switch roles to [PERSON_NAME], we see an error when we try to access or…" at bounding box center [440, 160] width 396 height 31
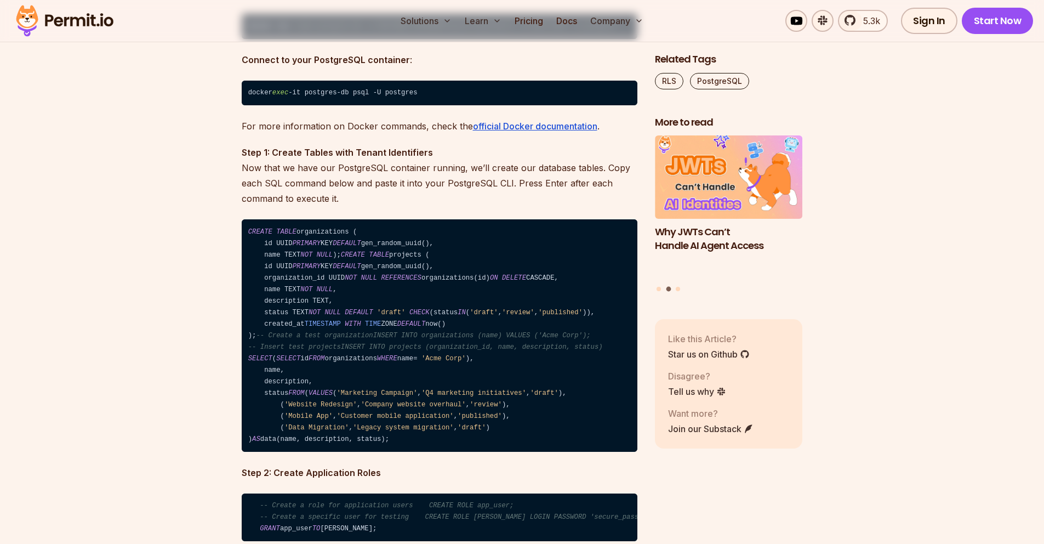
scroll to position [2367, 0]
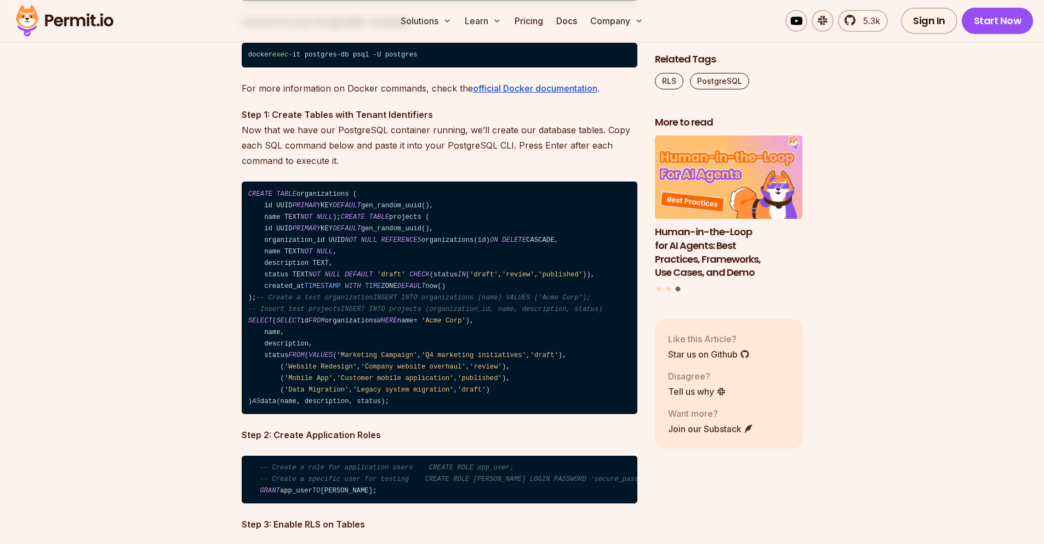
drag, startPoint x: 402, startPoint y: 470, endPoint x: 342, endPoint y: 333, distance: 150.0
click at [342, 333] on code "CREATE TABLE organizations ( id UUID PRIMARY KEY DEFAULT gen_random_uuid(), nam…" at bounding box center [440, 297] width 396 height 232
copy code "INSERT INTO projects (organization_id, name, description, status) SELECT ( SELE…"
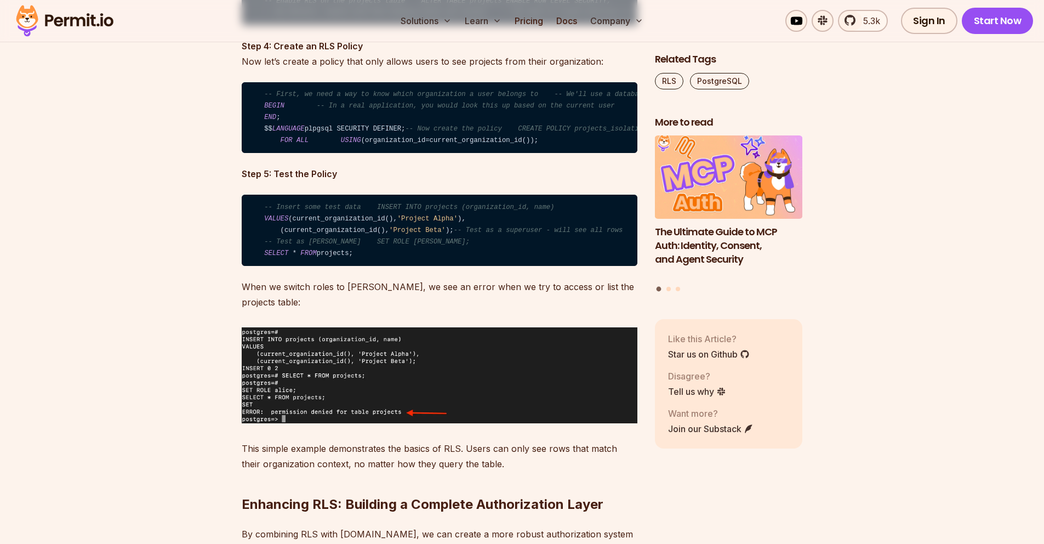
scroll to position [2959, 0]
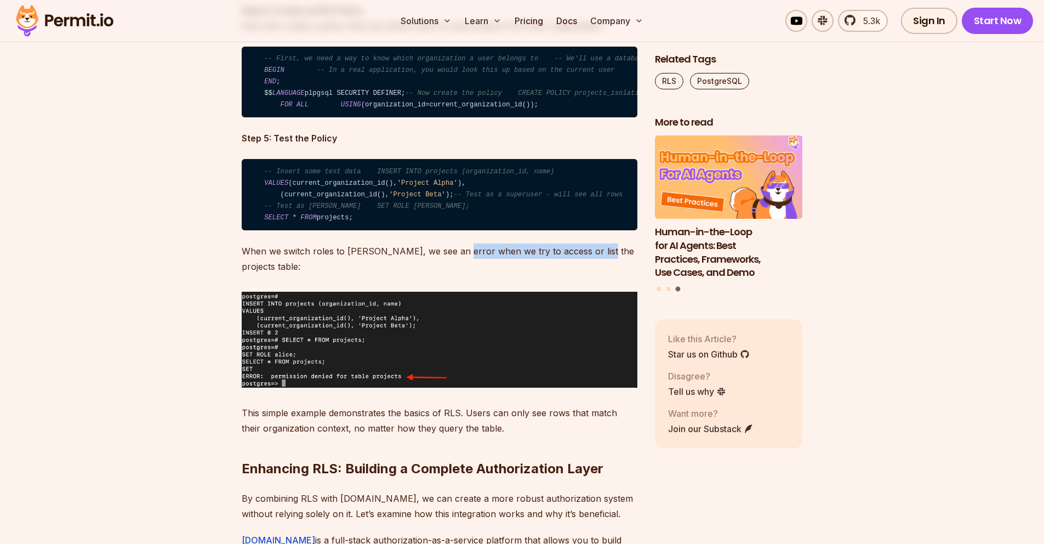
drag, startPoint x: 450, startPoint y: 378, endPoint x: 589, endPoint y: 378, distance: 138.6
click at [589, 274] on p "When we switch roles to [PERSON_NAME], we see an error when we try to access or…" at bounding box center [440, 258] width 396 height 31
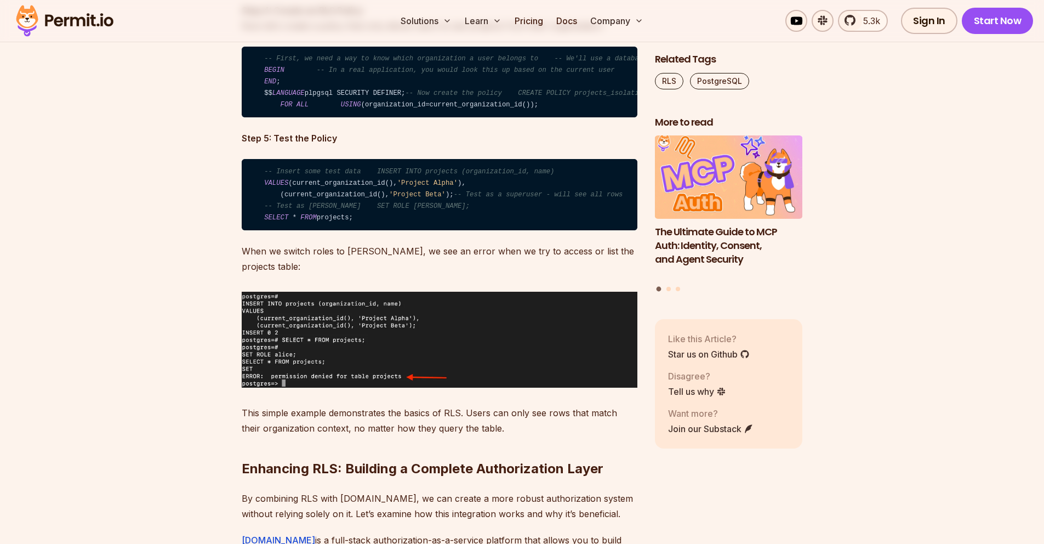
drag, startPoint x: 535, startPoint y: 380, endPoint x: 541, endPoint y: 383, distance: 6.1
click at [541, 274] on p "When we switch roles to [PERSON_NAME], we see an error when we try to access or…" at bounding box center [440, 258] width 396 height 31
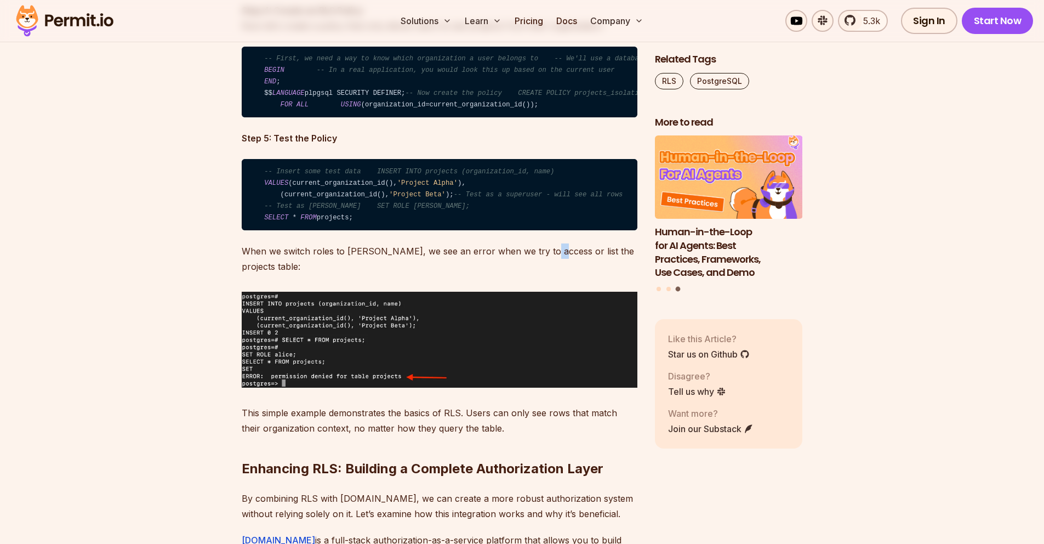
scroll to position [3058, 0]
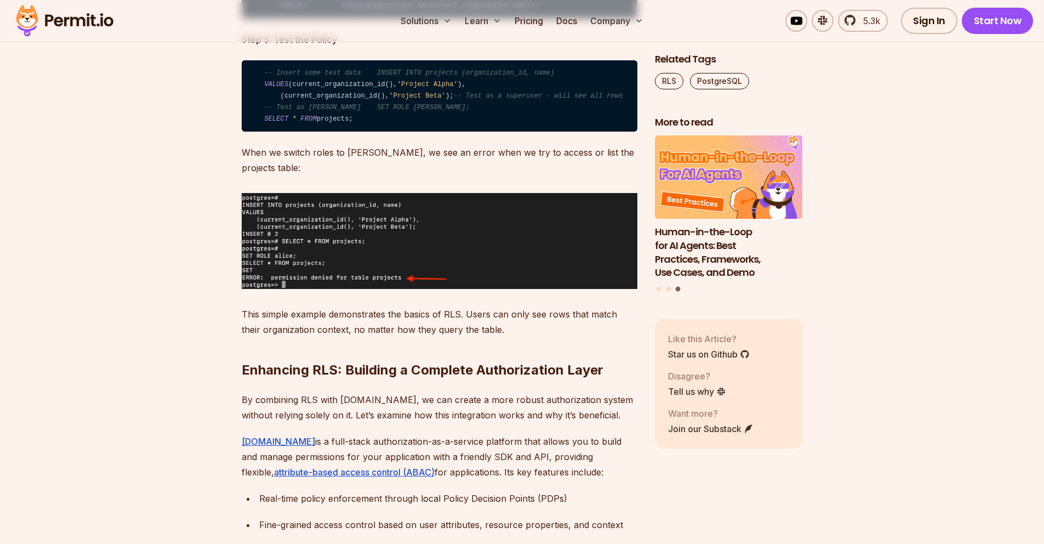
click at [428, 175] on p "When we switch roles to [PERSON_NAME], we see an error when we try to access or…" at bounding box center [440, 160] width 396 height 31
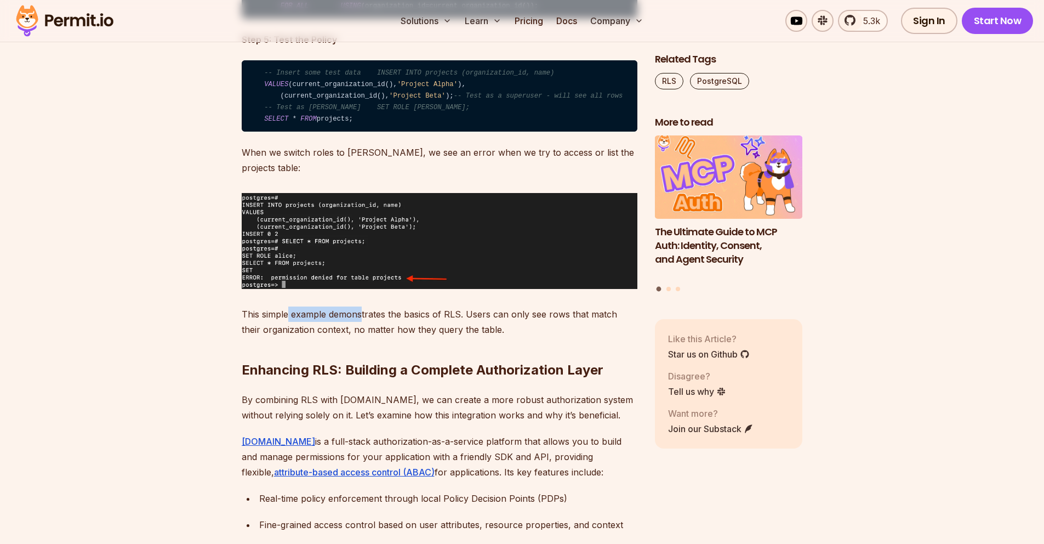
drag, startPoint x: 287, startPoint y: 428, endPoint x: 361, endPoint y: 429, distance: 74.5
click at [361, 337] on p "This simple example demonstrates the basics of RLS. Users can only see rows tha…" at bounding box center [440, 321] width 396 height 31
click at [410, 337] on p "This simple example demonstrates the basics of RLS. Users can only see rows tha…" at bounding box center [440, 321] width 396 height 31
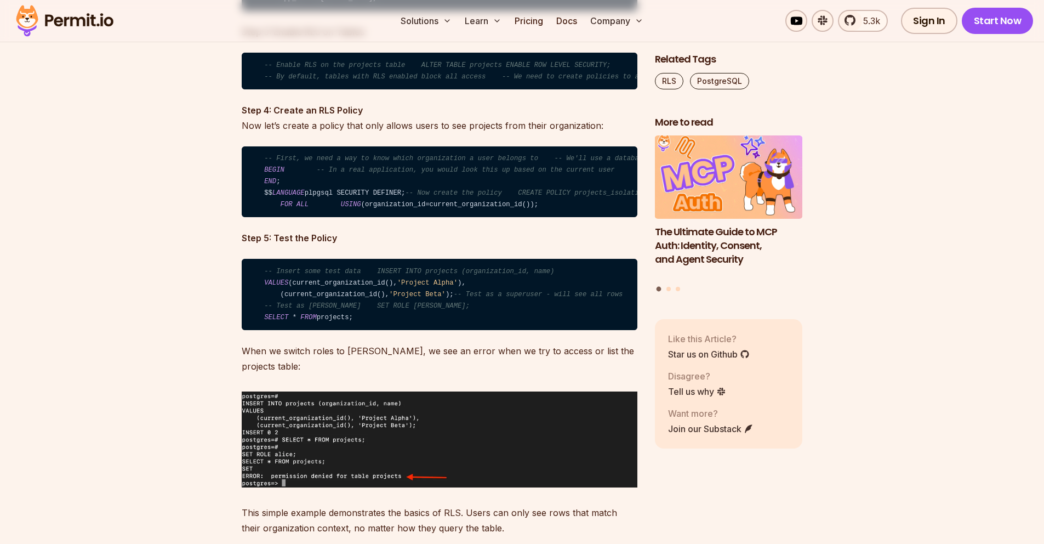
scroll to position [2861, 0]
